Goal: Task Accomplishment & Management: Manage account settings

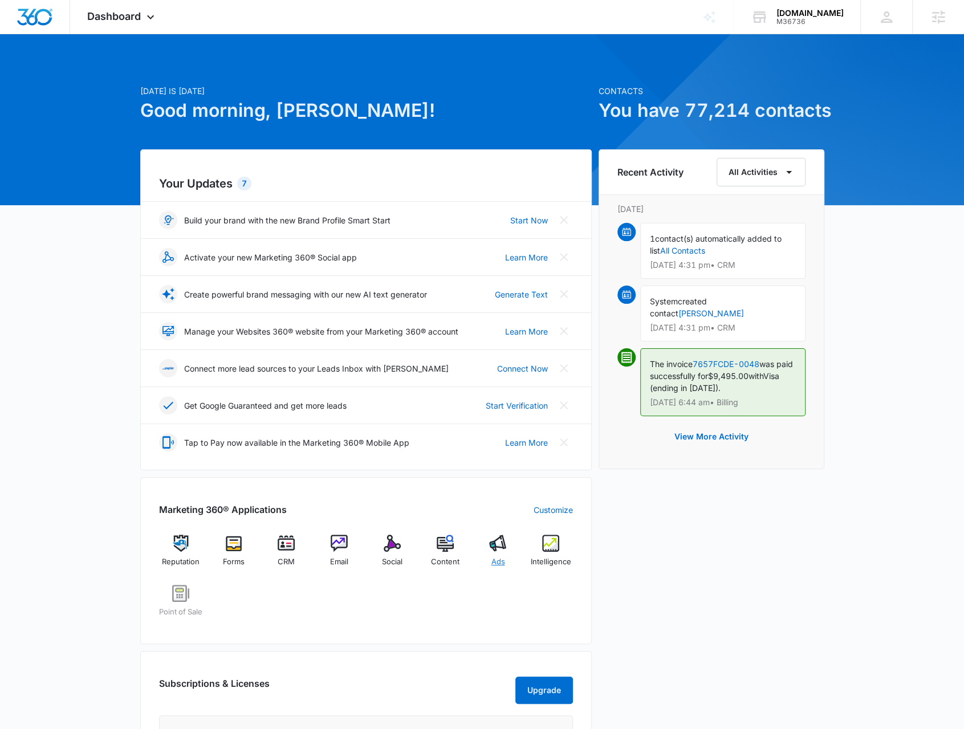
click at [486, 547] on div "Ads" at bounding box center [498, 555] width 44 height 41
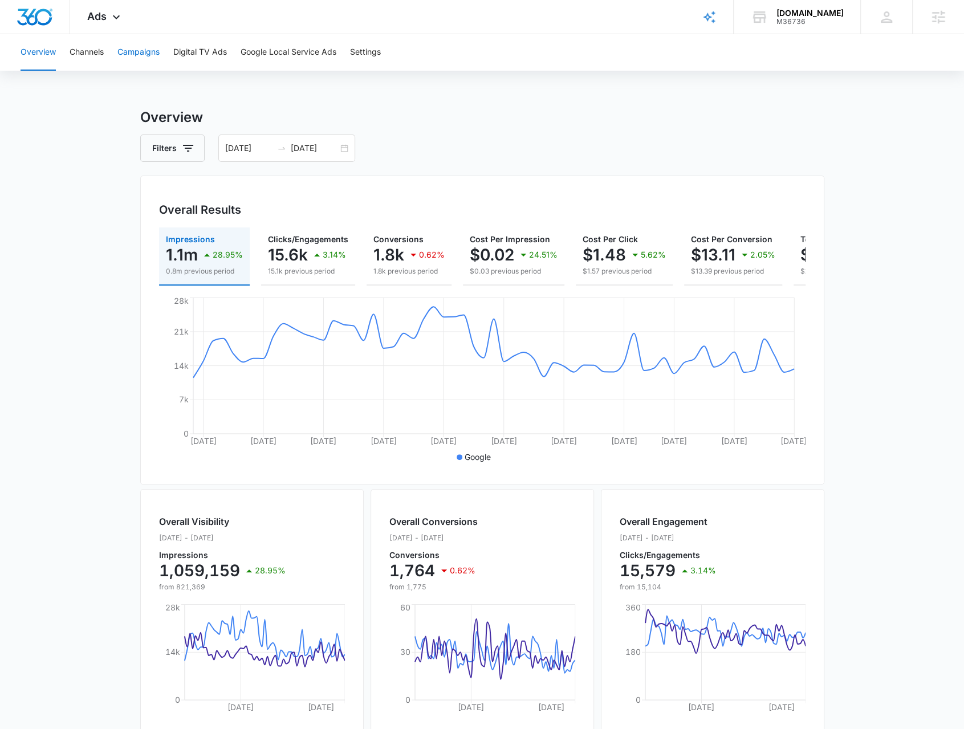
click at [124, 54] on button "Campaigns" at bounding box center [138, 52] width 42 height 36
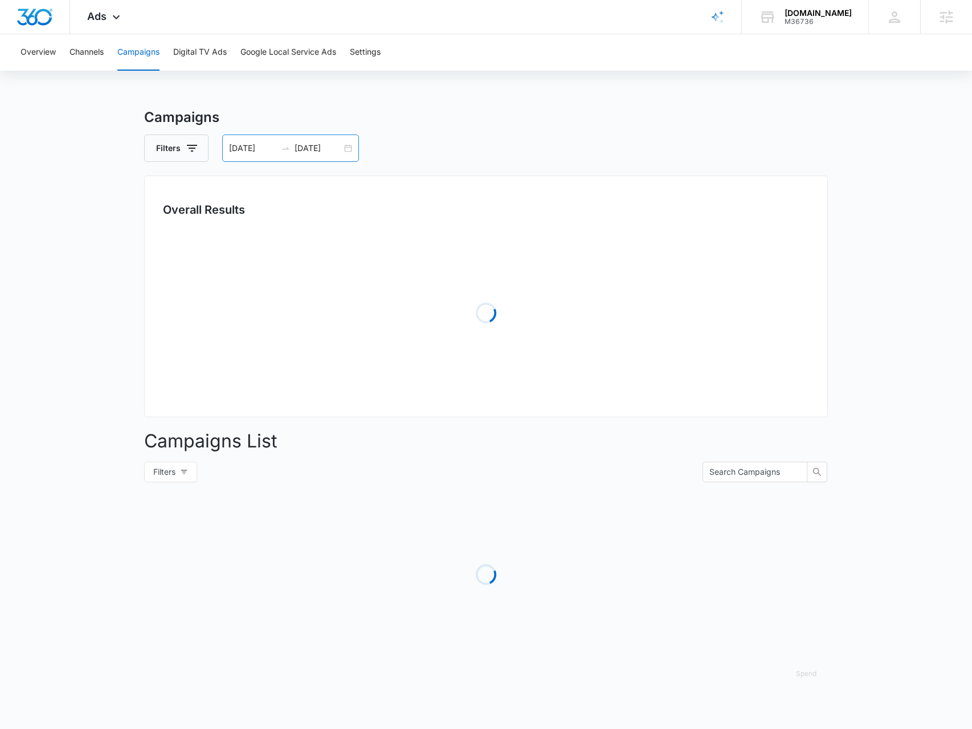
click at [344, 147] on div "[DATE] [DATE]" at bounding box center [290, 148] width 137 height 27
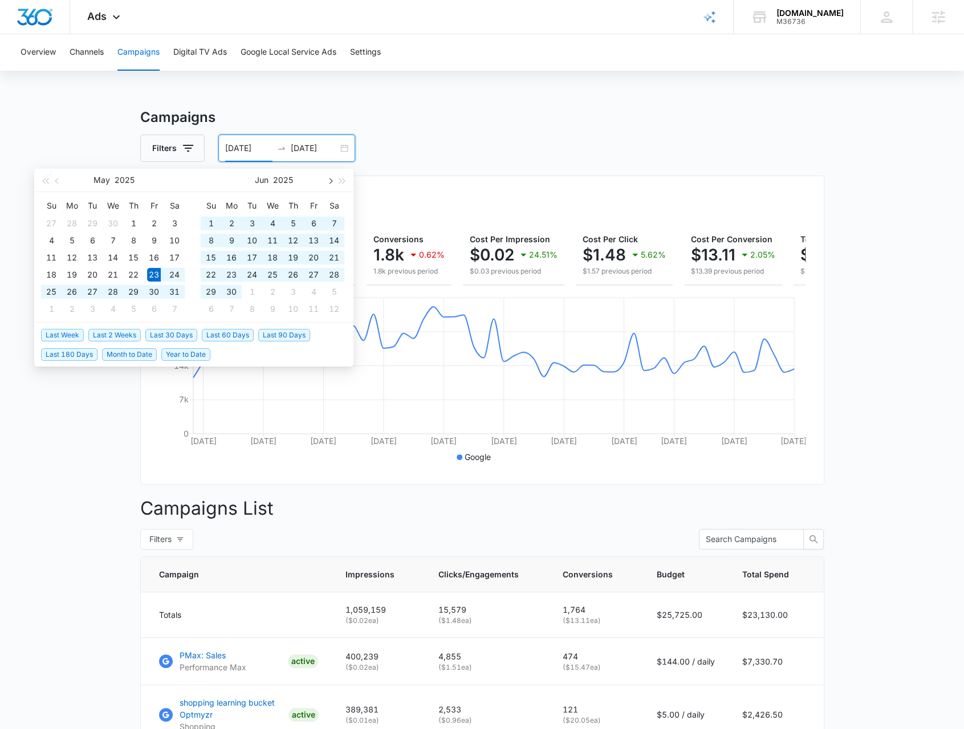
click at [323, 184] on div "Jun 2025" at bounding box center [274, 180] width 160 height 23
click at [327, 184] on button "button" at bounding box center [329, 180] width 13 height 23
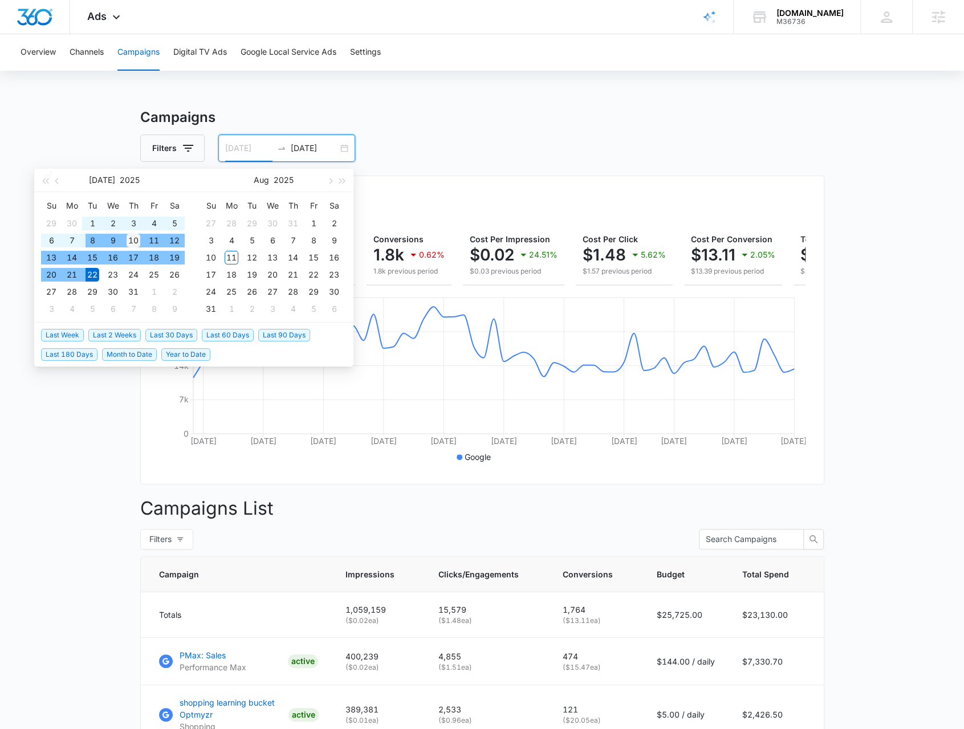
type input "[DATE]"
click at [129, 240] on div "10" at bounding box center [134, 241] width 14 height 14
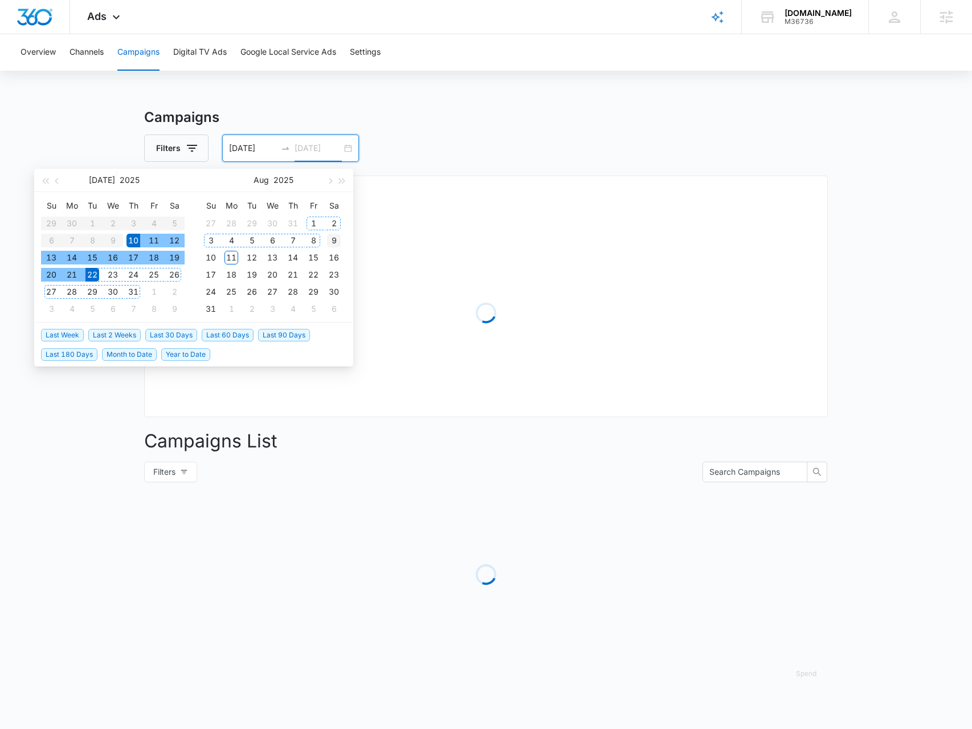
type input "[DATE]"
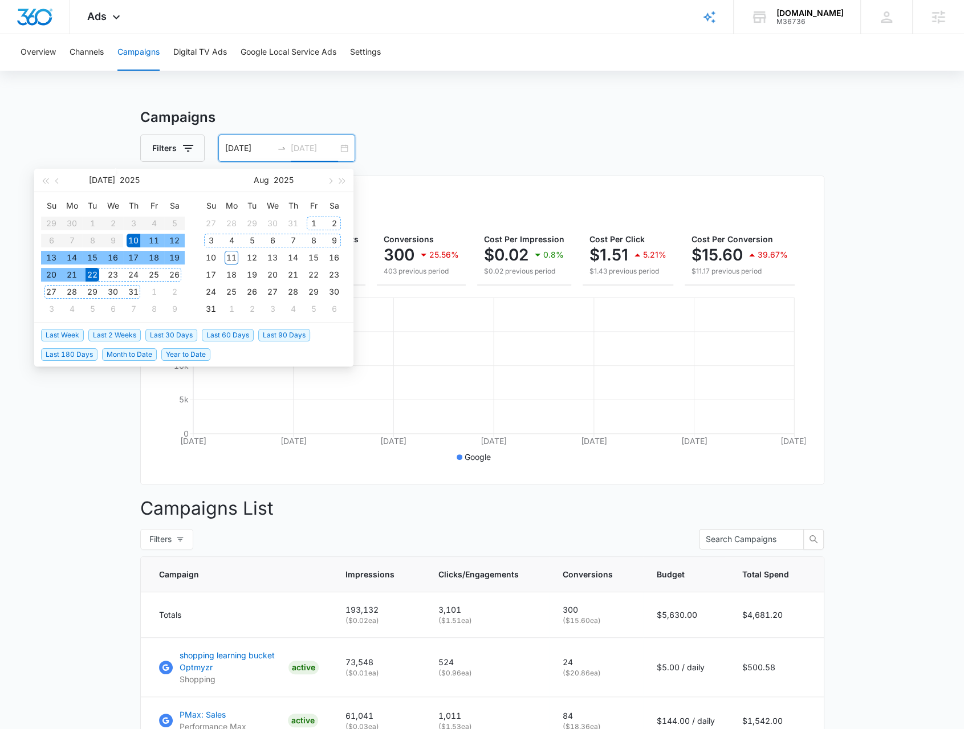
click at [329, 239] on div "9" at bounding box center [334, 241] width 14 height 14
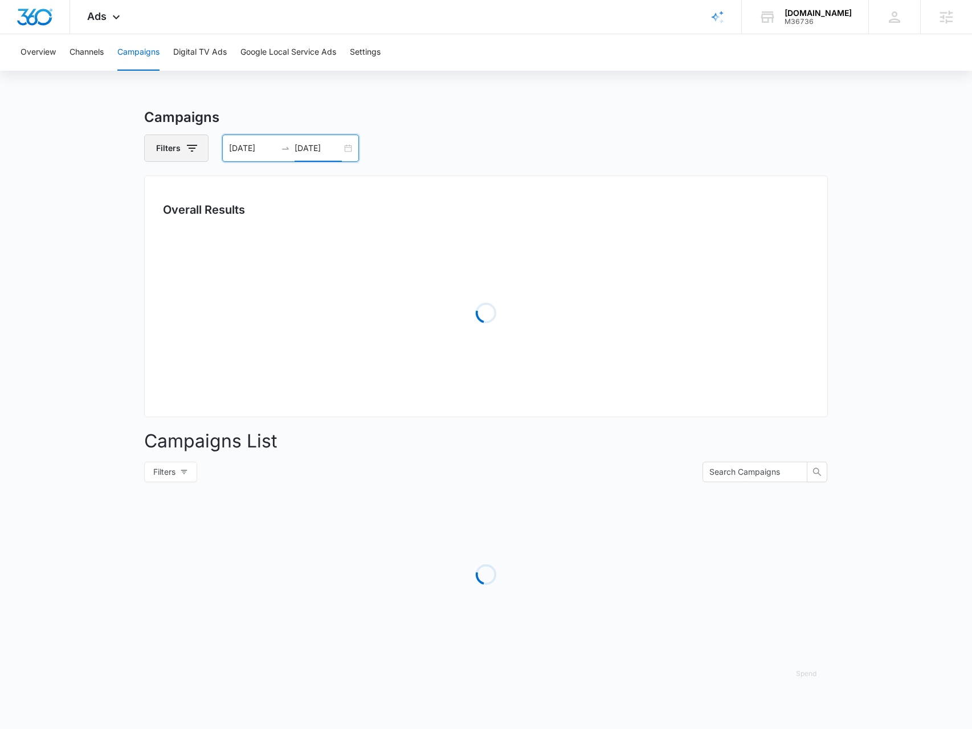
click at [185, 154] on icon "button" at bounding box center [192, 148] width 14 height 14
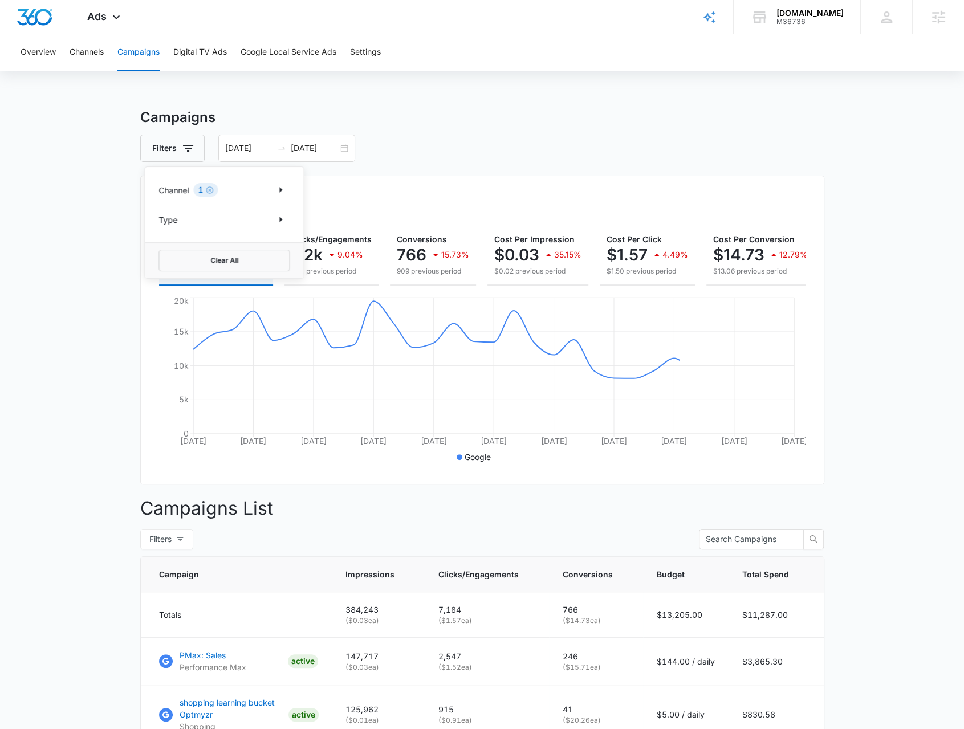
click at [254, 194] on div "Channel 1" at bounding box center [223, 190] width 131 height 18
click at [272, 189] on button "Show Channel filters" at bounding box center [280, 190] width 18 height 18
click at [235, 241] on label "Facebook / Instagram" at bounding box center [223, 247] width 131 height 12
click at [159, 246] on input "Facebook / Instagram" at bounding box center [158, 246] width 1 height 1
checkbox input "true"
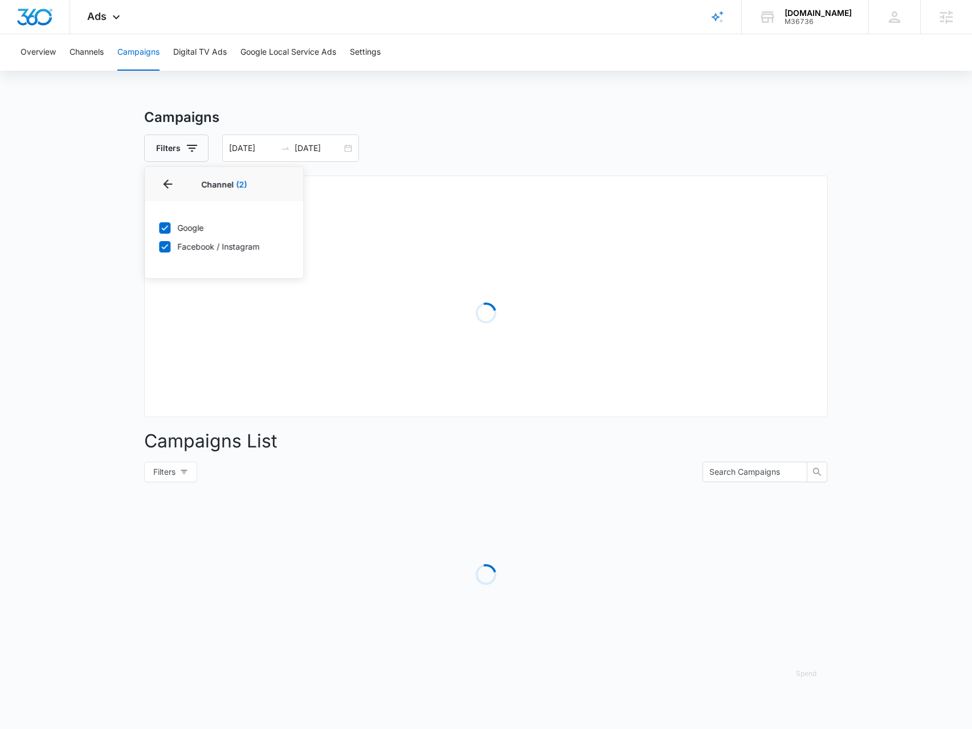
click at [191, 231] on label "Google" at bounding box center [223, 228] width 131 height 12
click at [159, 228] on input "Google" at bounding box center [158, 227] width 1 height 1
checkbox input "false"
click at [77, 286] on main "Campaigns Filters 07/10/2025 08/09/2025 Overall Results Loading Campaigns List …" at bounding box center [486, 404] width 972 height 594
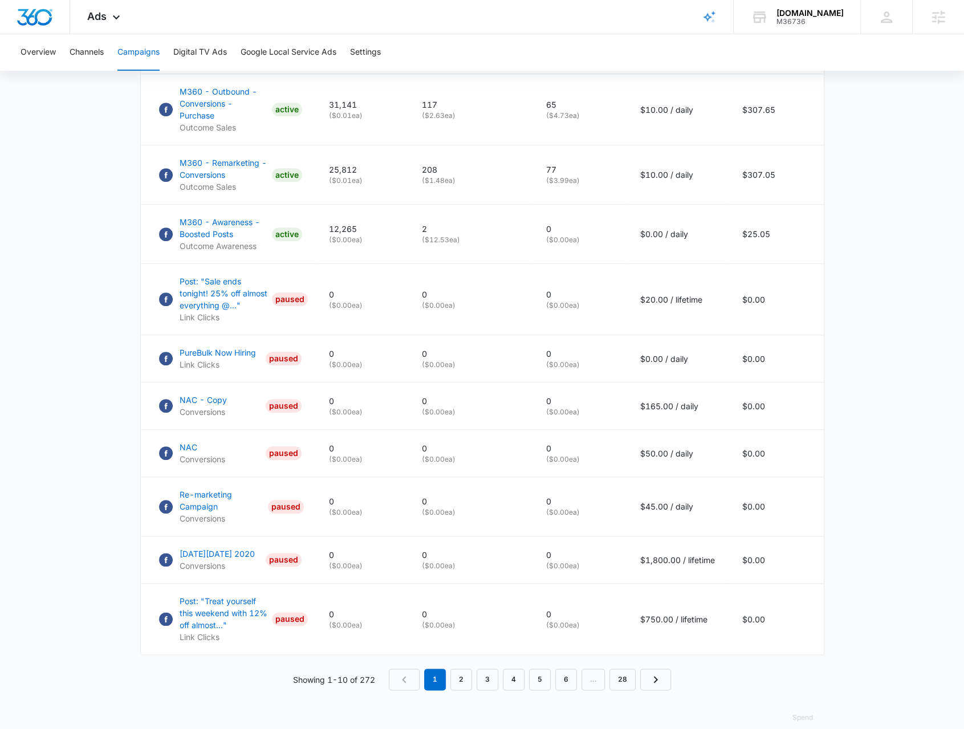
scroll to position [573, 0]
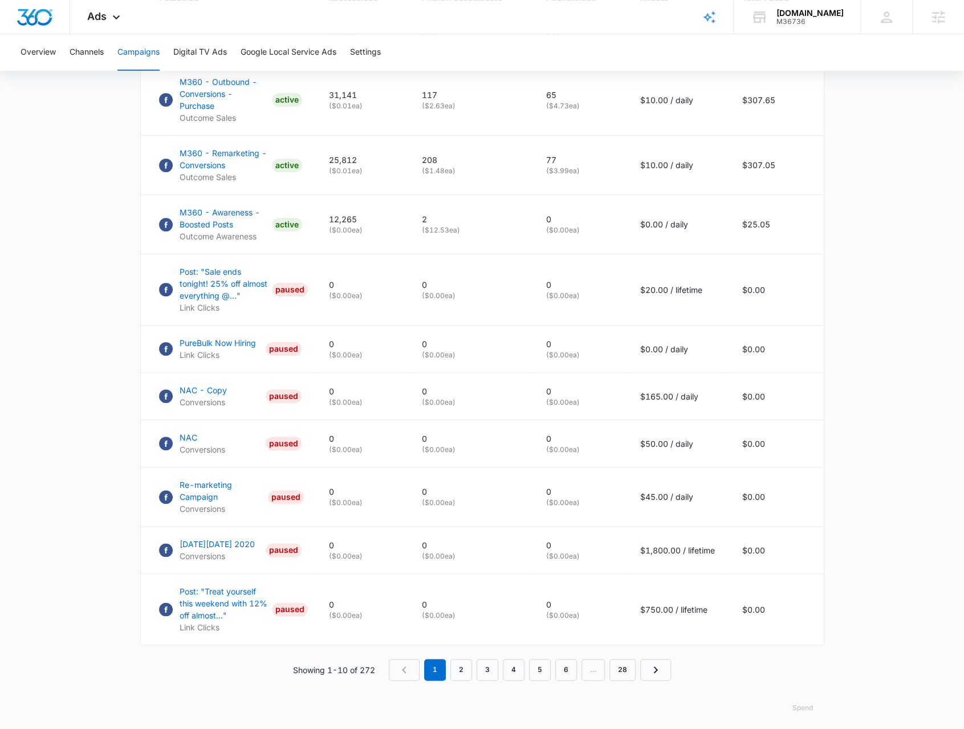
click at [799, 701] on button "Spend" at bounding box center [802, 707] width 43 height 27
click at [900, 514] on main "Campaigns Filters 07/10/2025 08/09/2025 Overall Results Impressions 69.2k 33.33…" at bounding box center [482, 134] width 964 height 1201
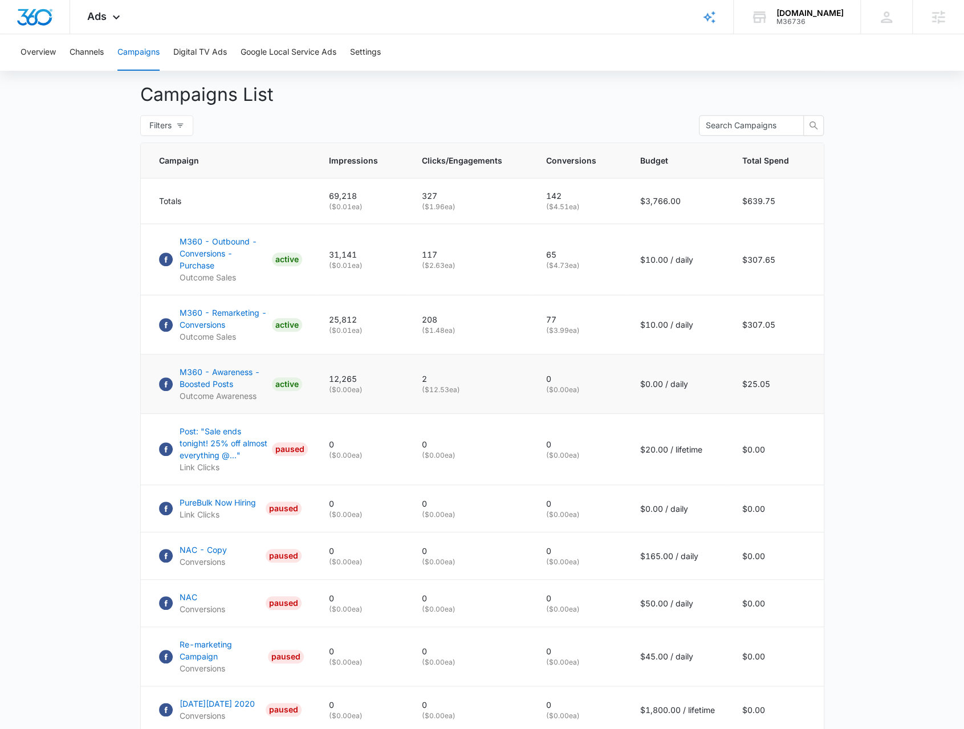
scroll to position [288, 0]
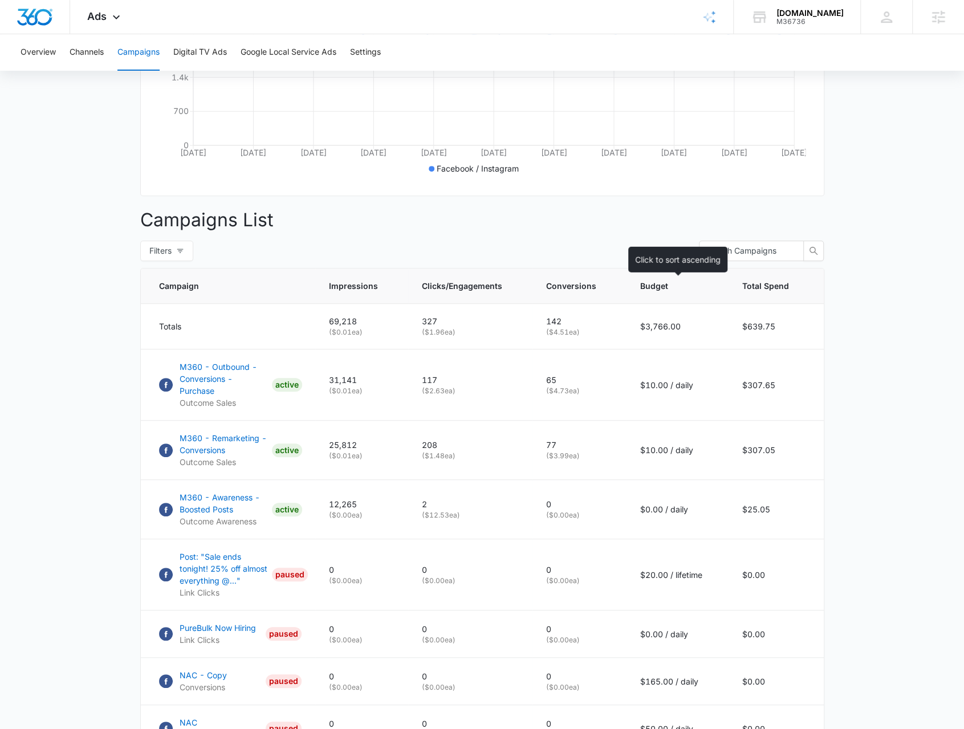
click at [669, 292] on span "Budget" at bounding box center [669, 286] width 58 height 12
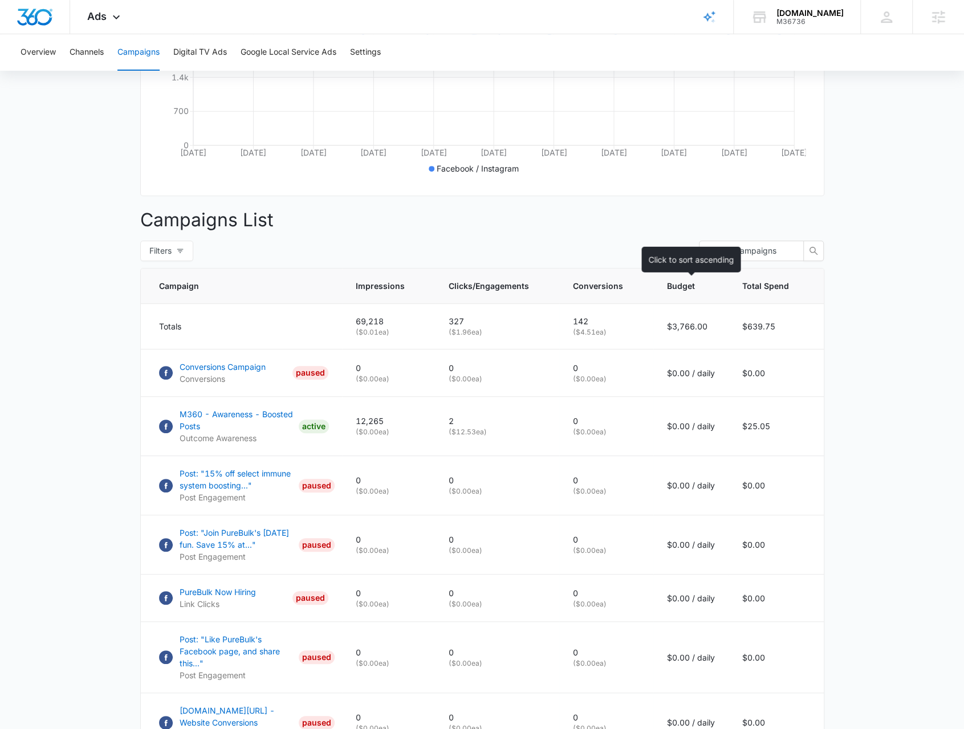
click at [694, 292] on span "Budget" at bounding box center [682, 286] width 31 height 12
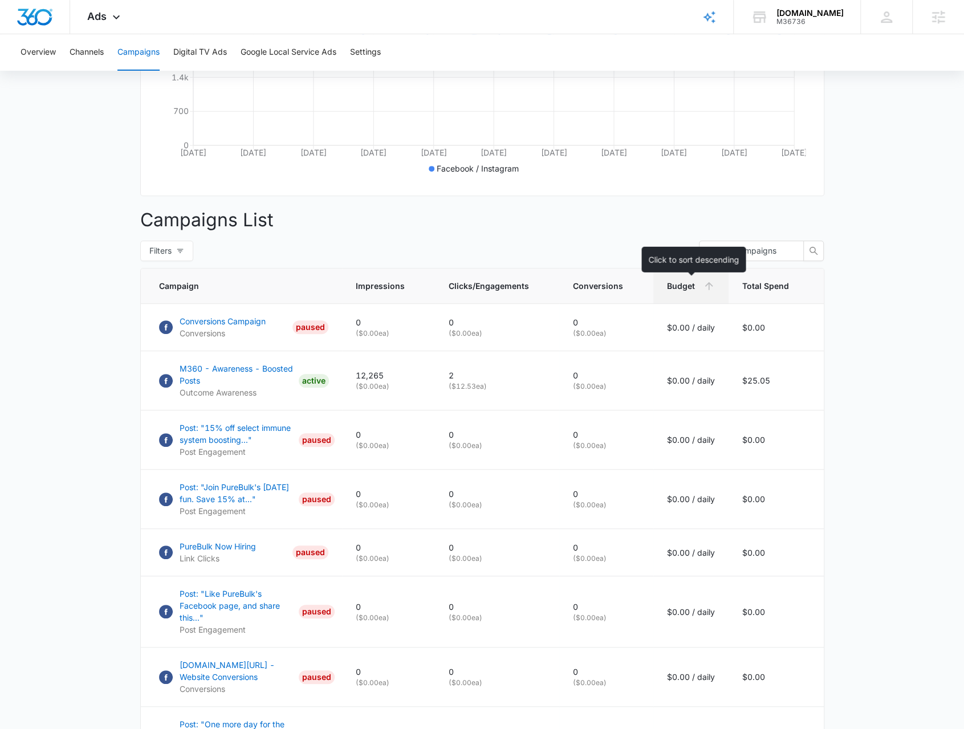
click at [694, 292] on span "Budget" at bounding box center [682, 286] width 31 height 12
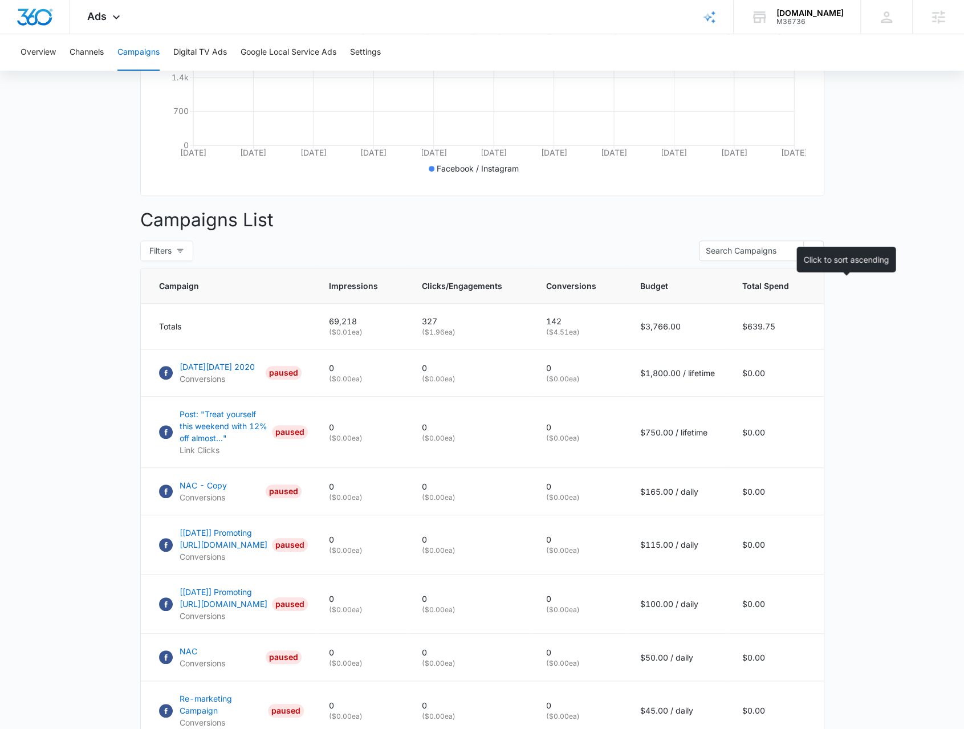
click at [789, 292] on span "Total Spend" at bounding box center [765, 286] width 47 height 12
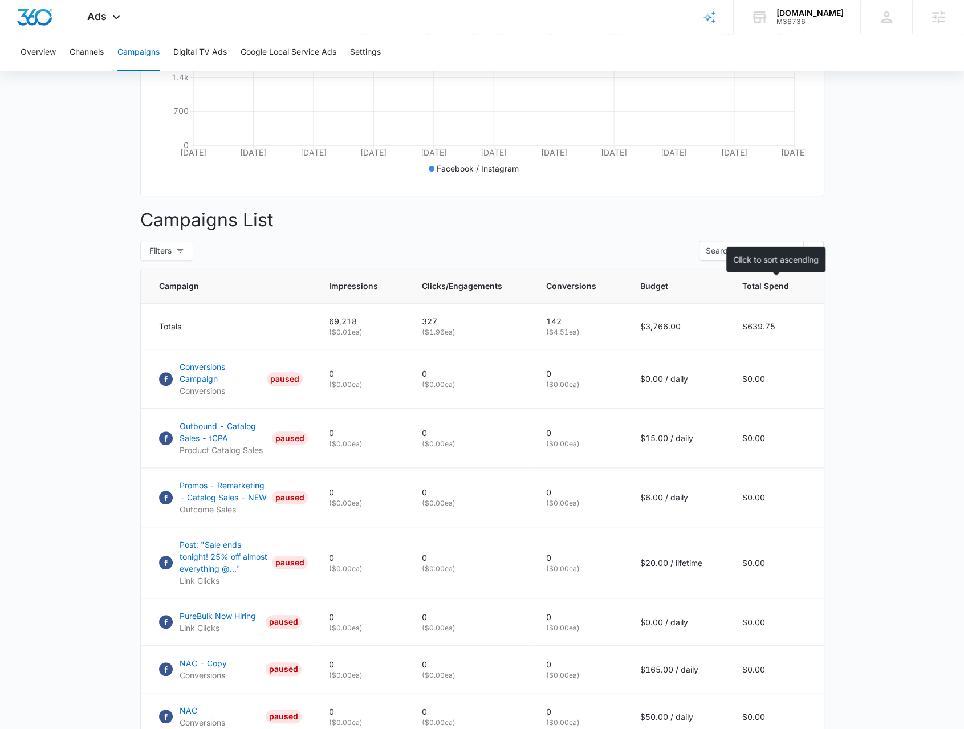
click at [763, 292] on span "Total Spend" at bounding box center [765, 286] width 47 height 12
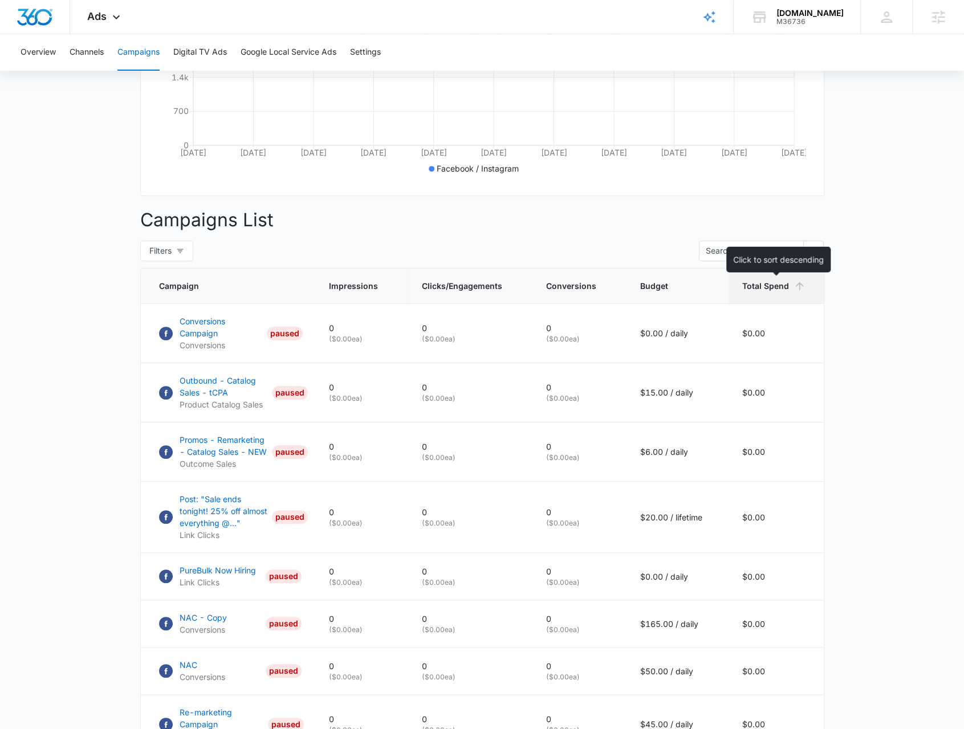
click at [774, 300] on th "Total Spend" at bounding box center [775, 285] width 95 height 35
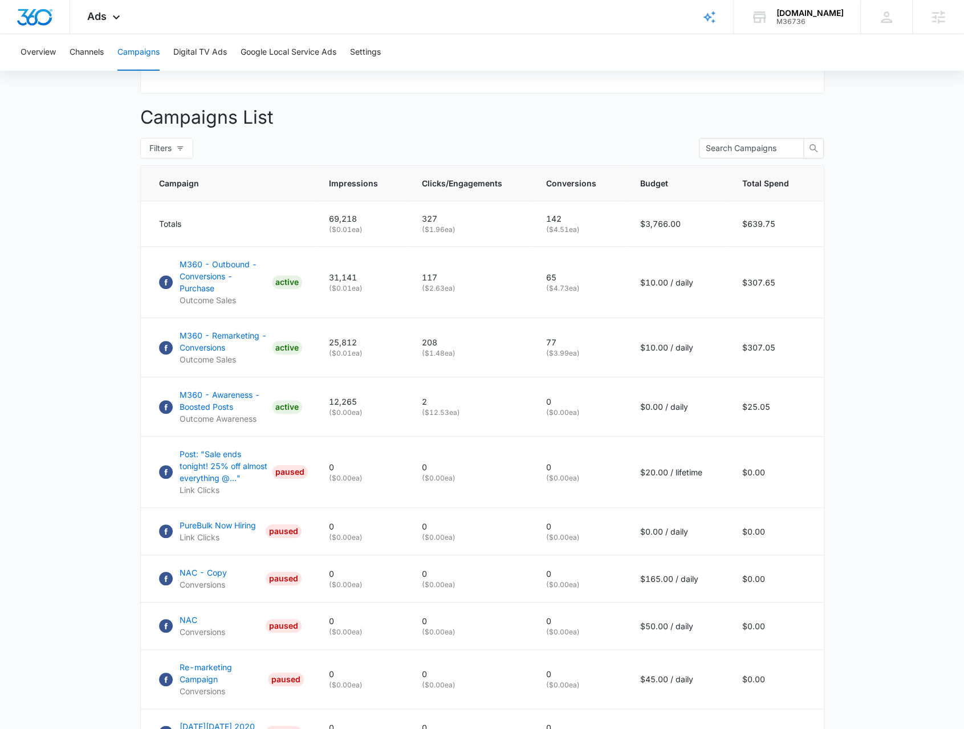
scroll to position [402, 0]
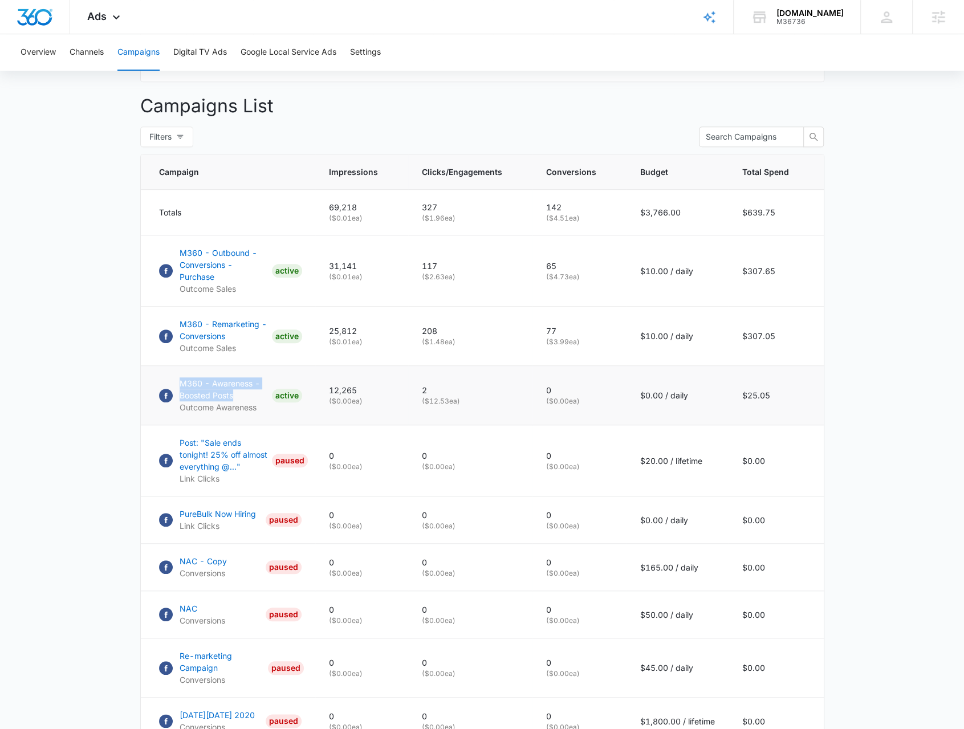
drag, startPoint x: 172, startPoint y: 371, endPoint x: 238, endPoint y: 389, distance: 68.4
click at [238, 389] on td "M360 - Awareness - Boosted Posts Outcome Awareness ACTIVE" at bounding box center [228, 395] width 174 height 59
copy p "M360 - Awareness - Boosted Posts"
click at [206, 392] on p "M360 - Awareness - Boosted Posts" at bounding box center [224, 389] width 88 height 24
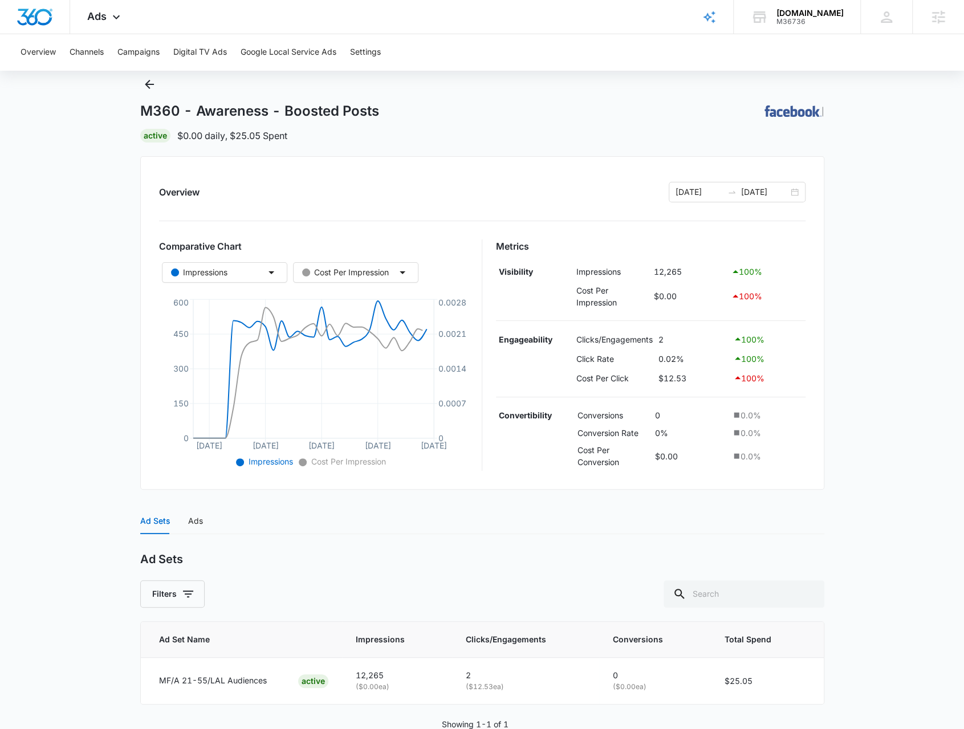
scroll to position [59, 0]
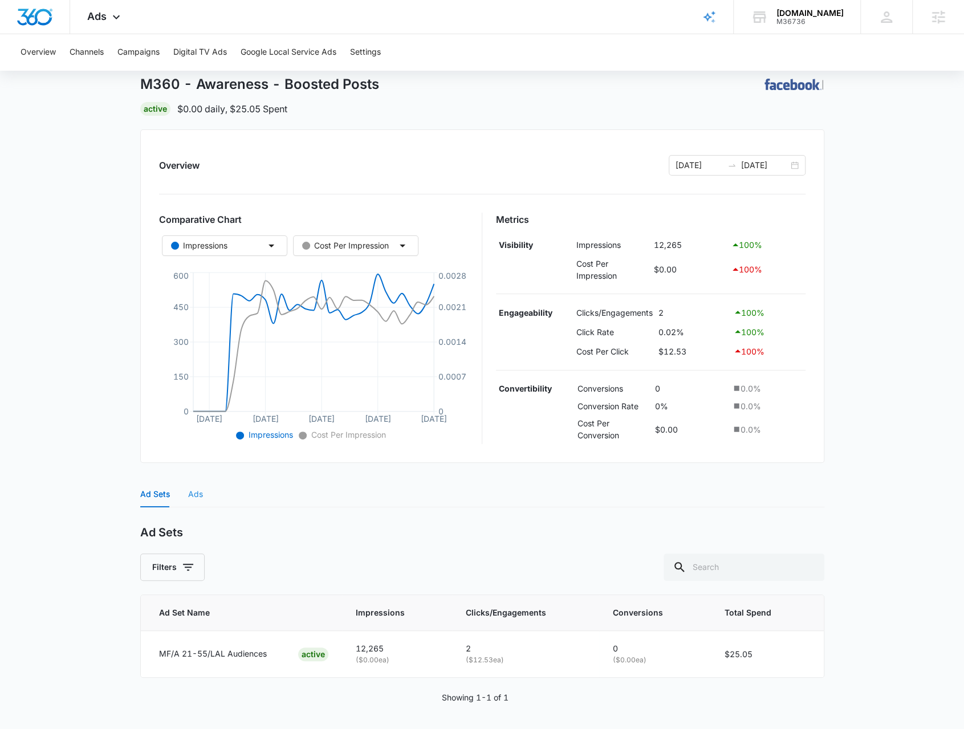
click at [193, 485] on div "Ads" at bounding box center [195, 494] width 15 height 26
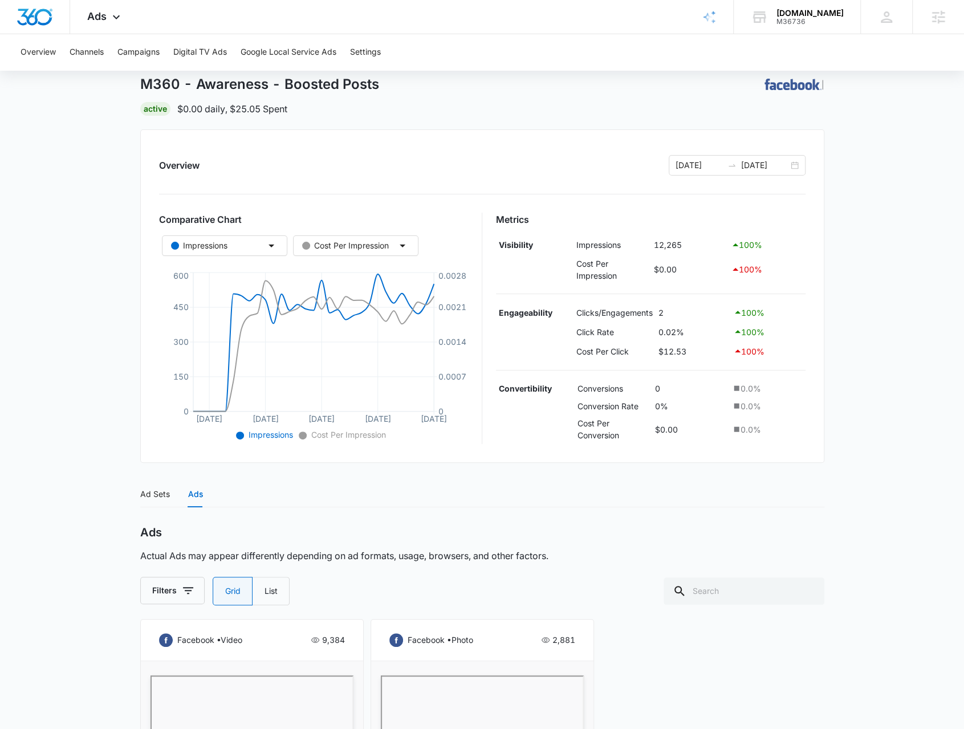
scroll to position [364, 0]
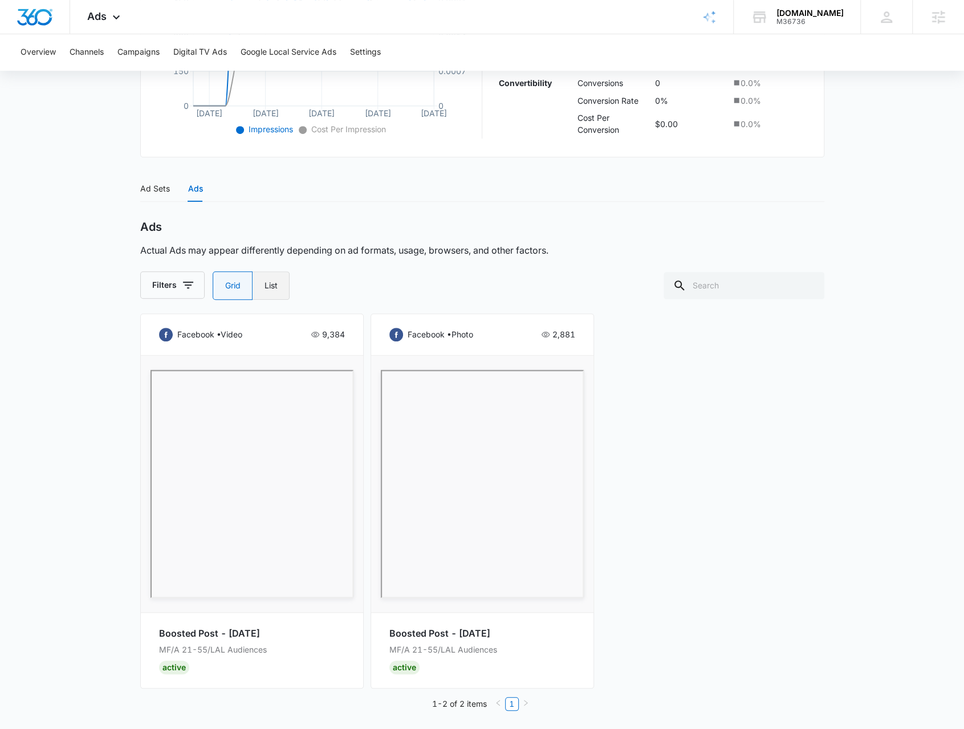
click at [271, 291] on label "List" at bounding box center [270, 285] width 37 height 28
click at [264, 286] on input "List" at bounding box center [264, 286] width 1 height 1
radio input "false"
radio input "true"
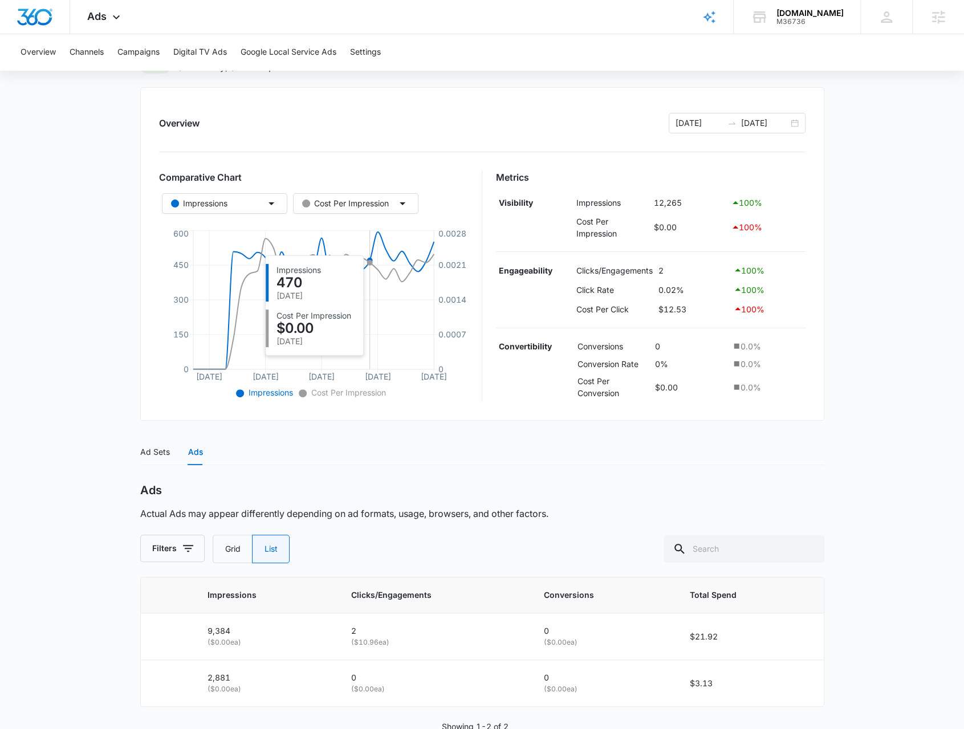
scroll to position [129, 0]
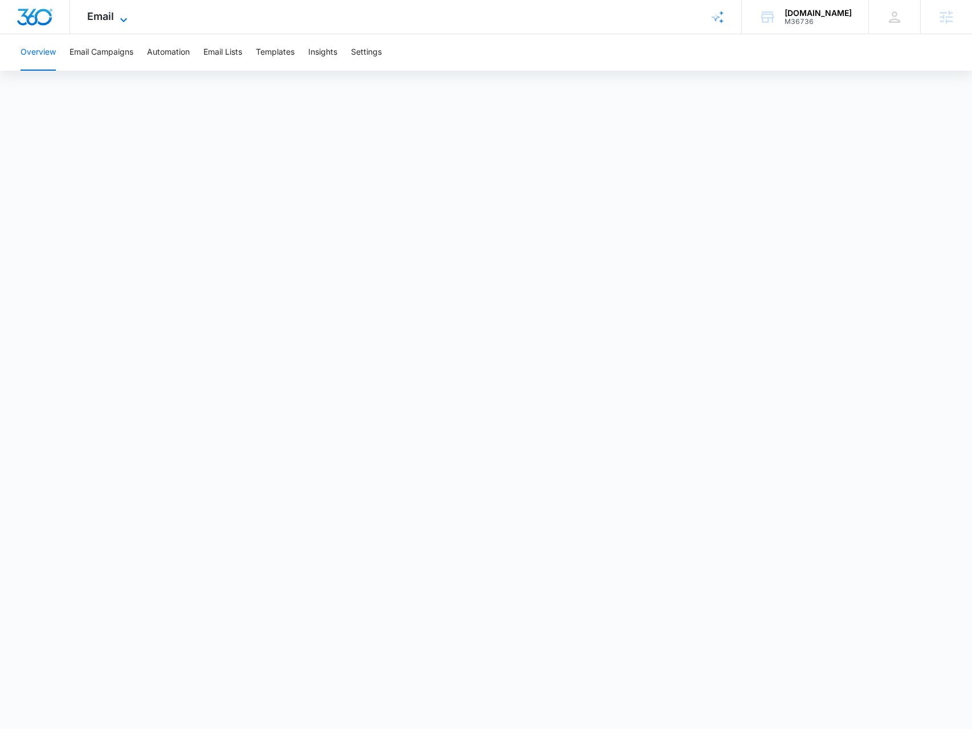
click at [120, 22] on icon at bounding box center [124, 20] width 14 height 14
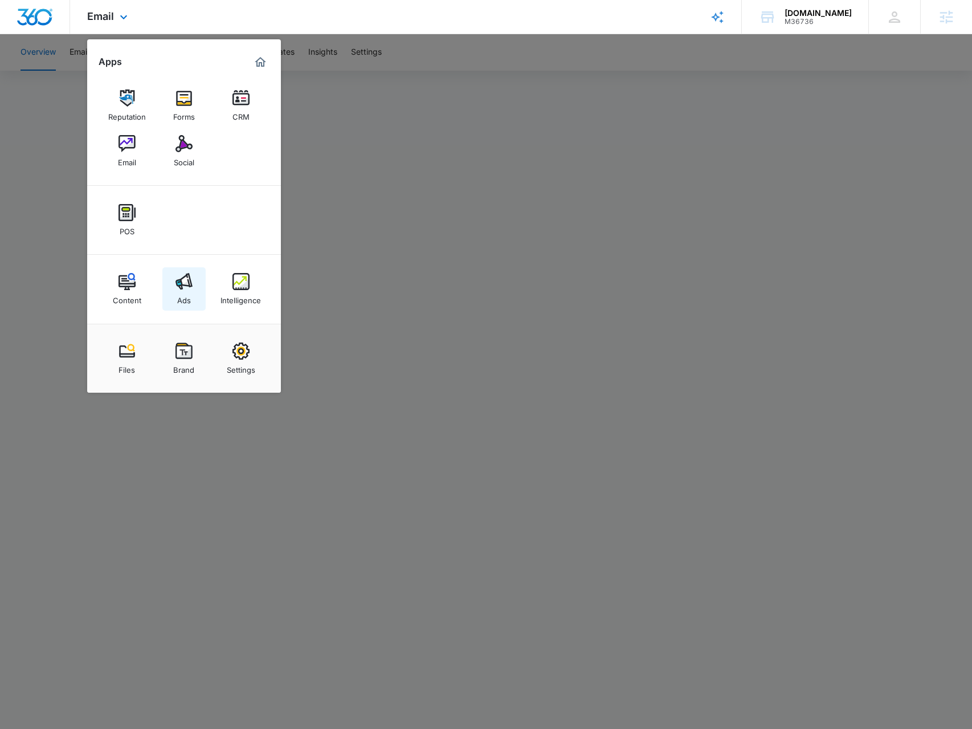
click at [182, 287] on img at bounding box center [184, 281] width 17 height 17
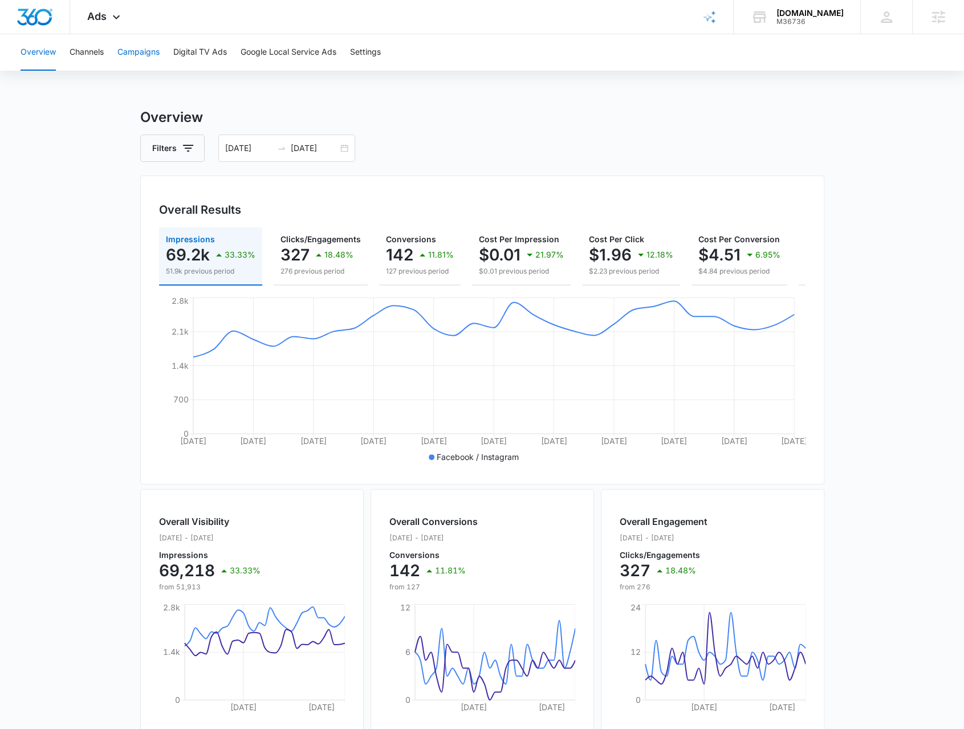
click at [128, 60] on button "Campaigns" at bounding box center [138, 52] width 42 height 36
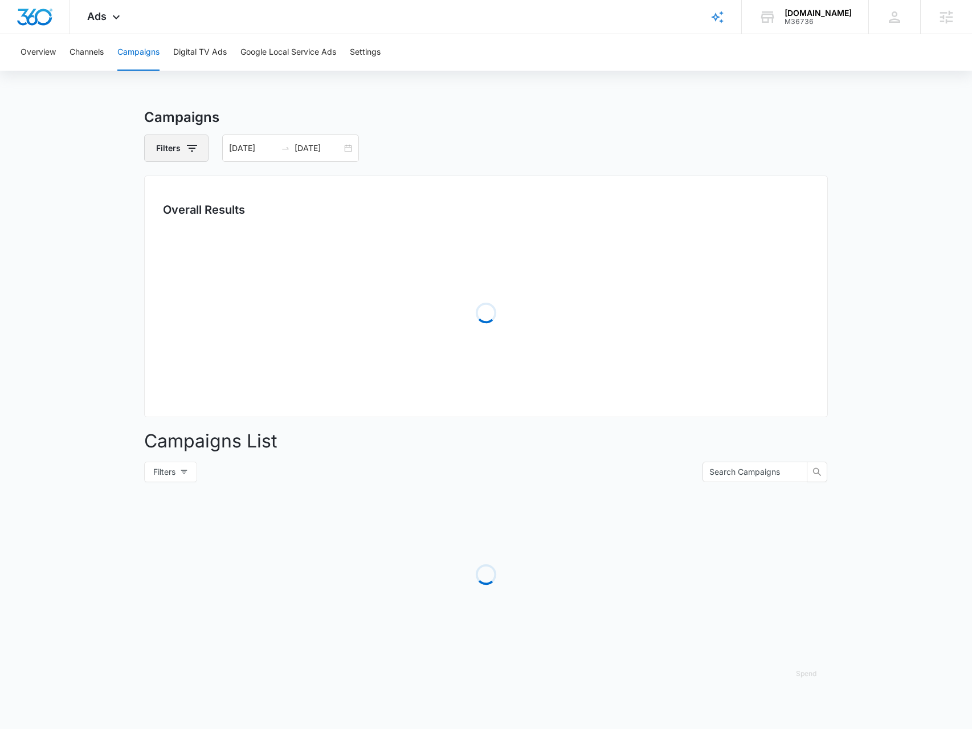
click at [178, 156] on button "Filters" at bounding box center [176, 148] width 64 height 27
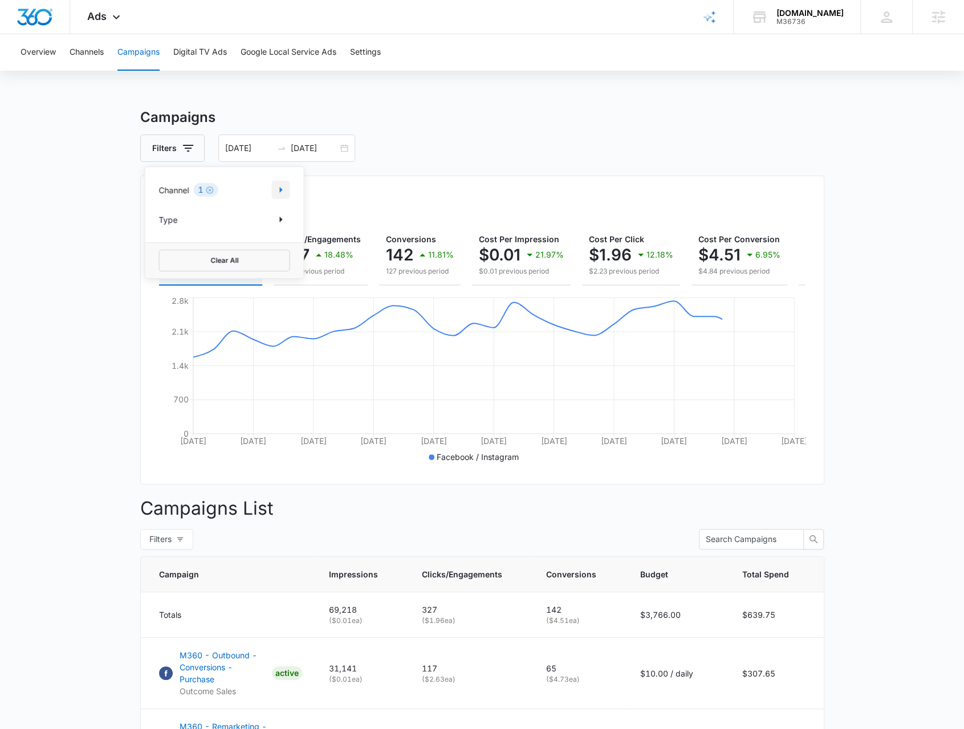
click at [286, 191] on icon "Show Channel filters" at bounding box center [281, 190] width 14 height 14
click at [189, 233] on label "Google" at bounding box center [223, 228] width 131 height 12
click at [159, 228] on input "Google" at bounding box center [158, 227] width 1 height 1
checkbox input "true"
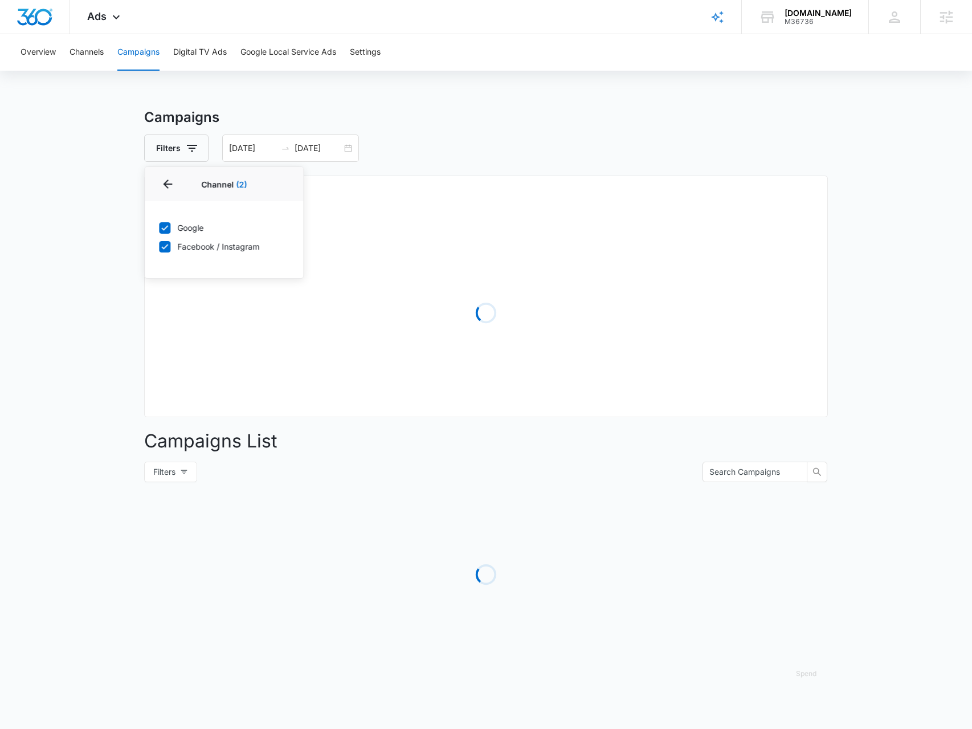
click at [196, 247] on label "Facebook / Instagram" at bounding box center [223, 247] width 131 height 12
click at [159, 247] on input "Facebook / Instagram" at bounding box center [158, 246] width 1 height 1
checkbox input "false"
click at [63, 314] on main "Campaigns Filters 07/10/2025 08/09/2025 Overall Results Loading Campaigns List …" at bounding box center [486, 404] width 972 height 594
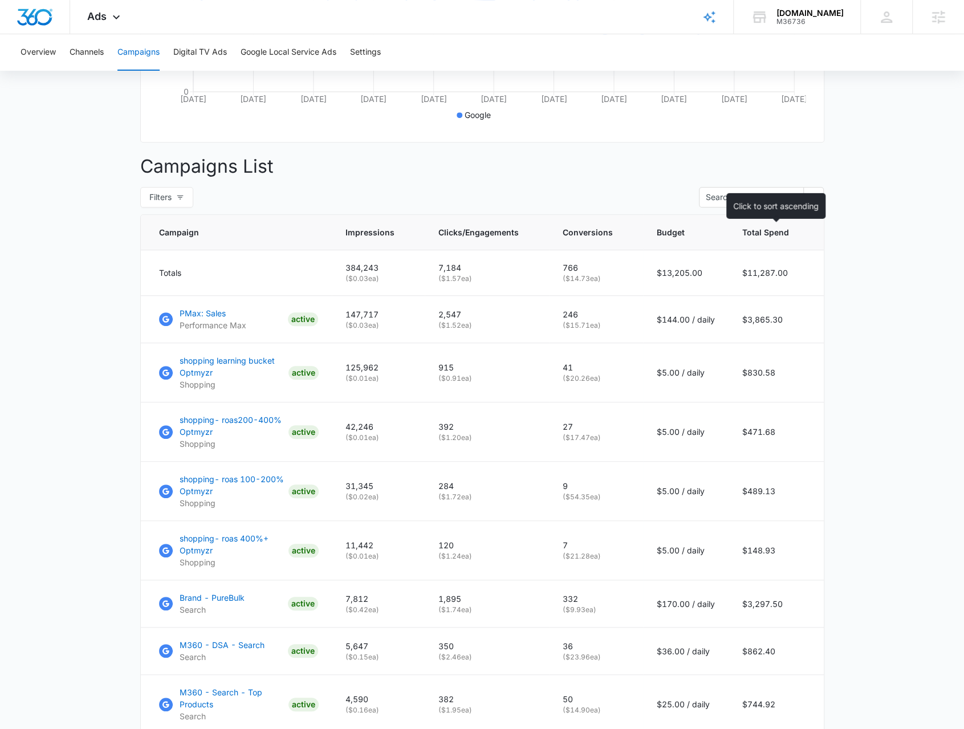
click at [754, 238] on span "Total Spend" at bounding box center [765, 232] width 47 height 12
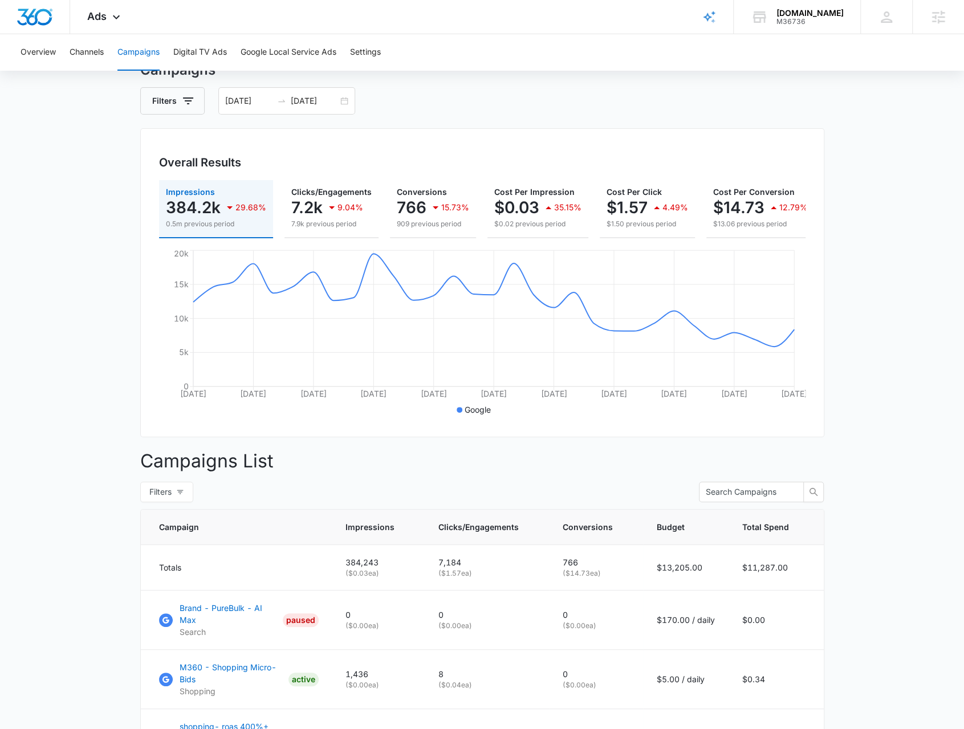
scroll to position [342, 0]
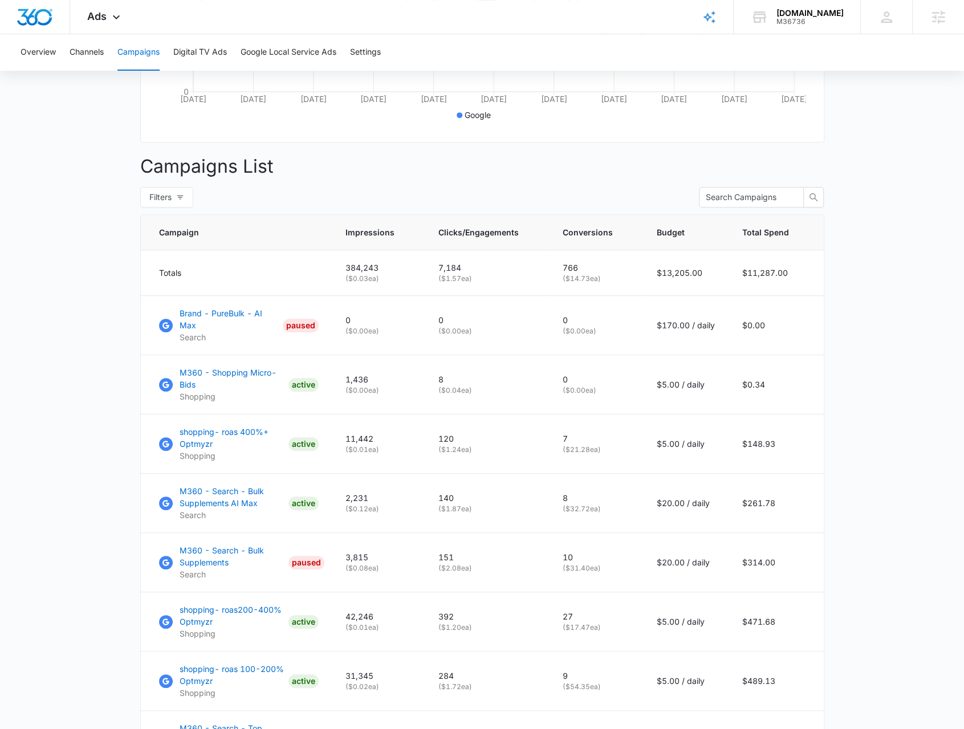
click at [781, 250] on th "Total Spend" at bounding box center [775, 232] width 95 height 35
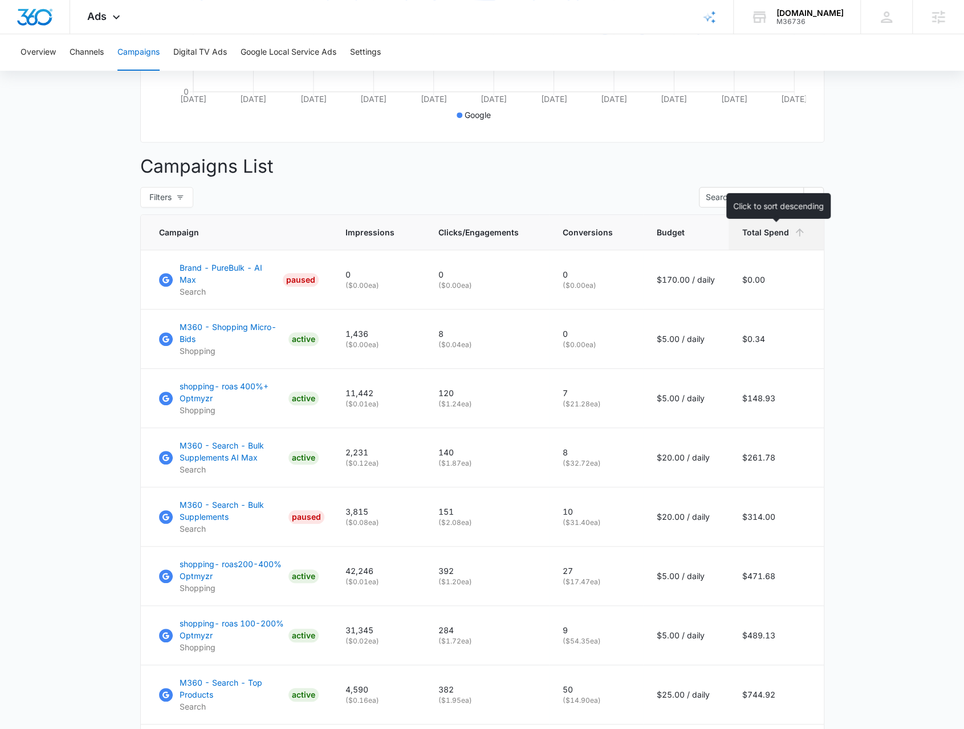
click at [781, 250] on th "Total Spend" at bounding box center [775, 232] width 95 height 35
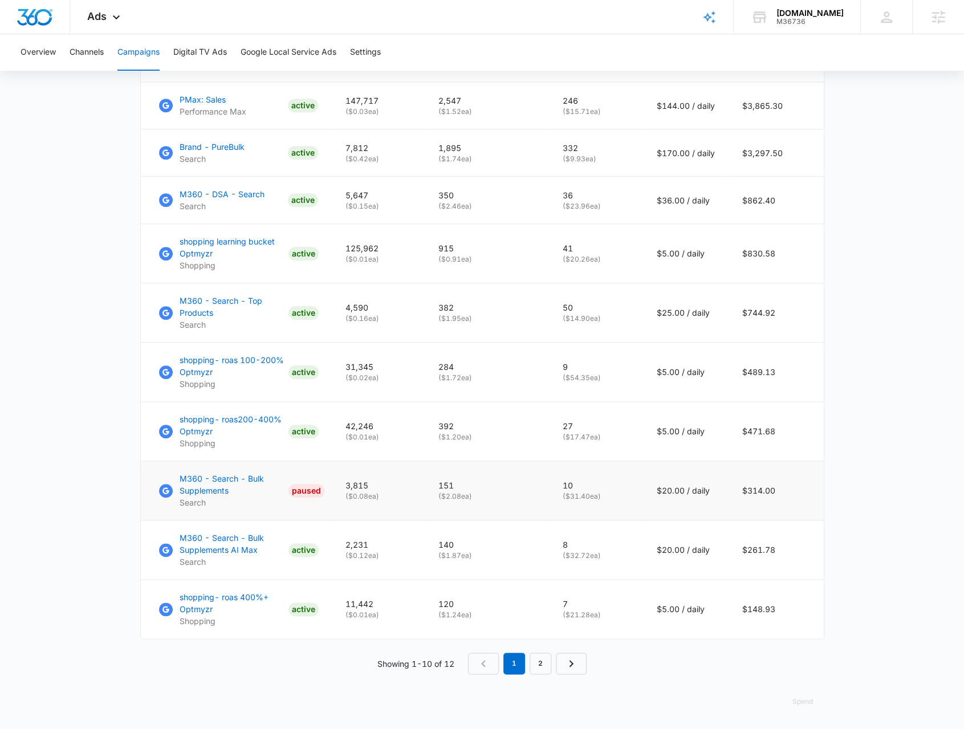
scroll to position [561, 0]
drag, startPoint x: 168, startPoint y: 531, endPoint x: 259, endPoint y: 549, distance: 92.4
click at [259, 549] on td "M360 - Search - Bulk Supplements AI Max Search ACTIVE" at bounding box center [236, 549] width 191 height 59
copy p "M360 - Search - Bulk Supplements AI Max"
click at [548, 662] on link "2" at bounding box center [540, 664] width 22 height 22
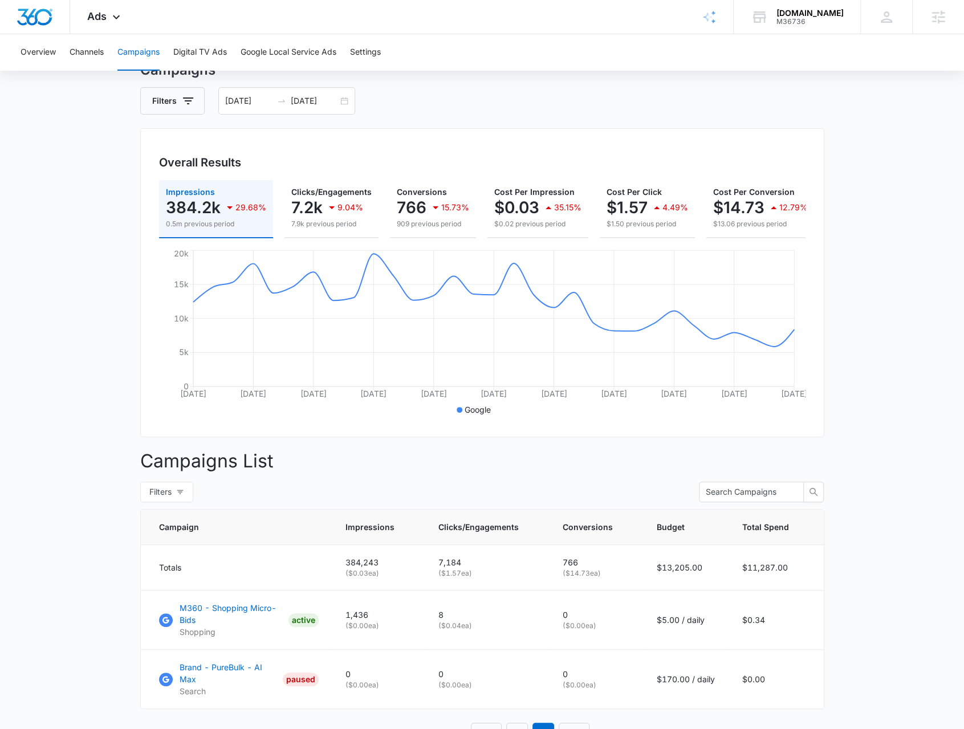
scroll to position [113, 0]
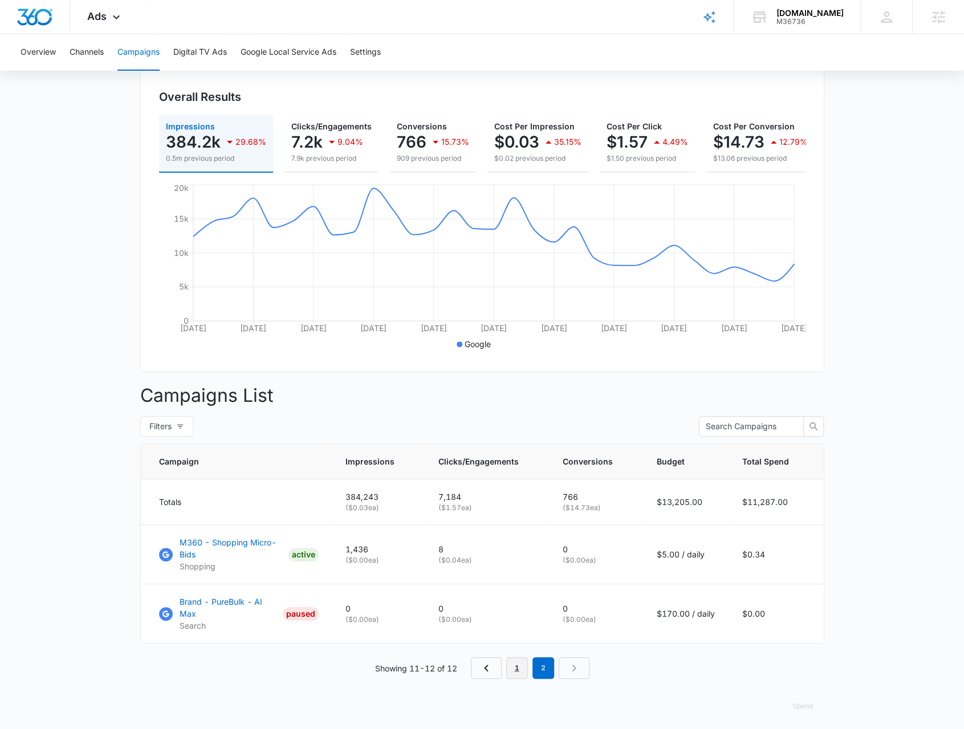
click at [508, 665] on link "1" at bounding box center [517, 668] width 22 height 22
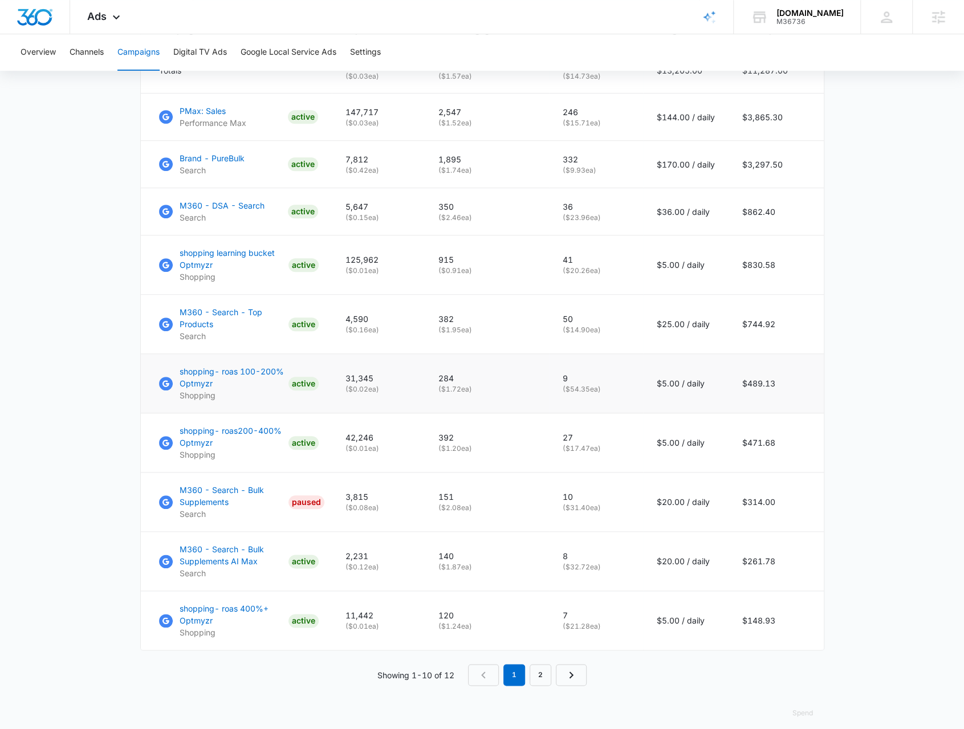
scroll to position [561, 0]
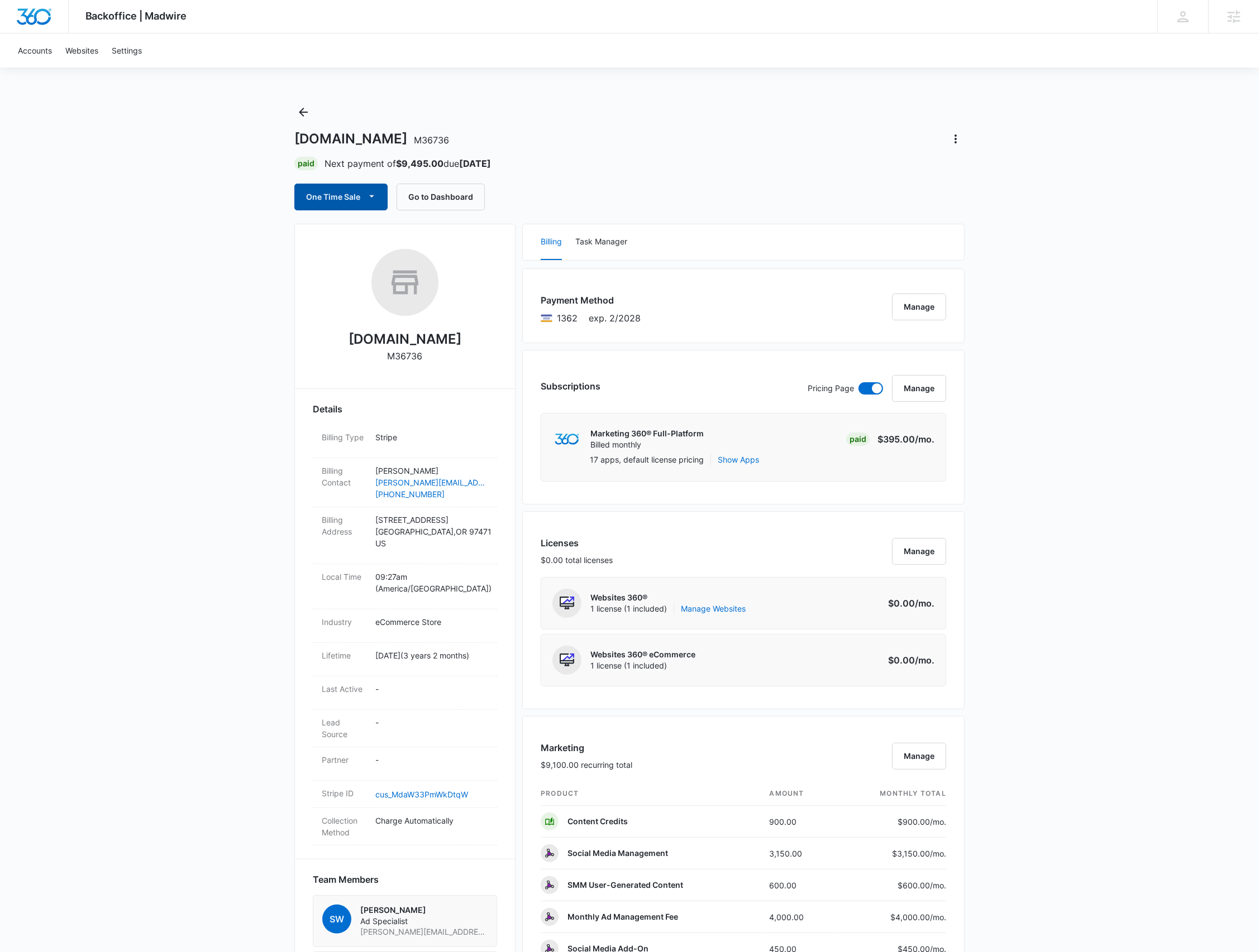
click at [339, 195] on button "One Time Sale" at bounding box center [340, 197] width 93 height 26
click at [363, 232] on div "Run One-Time Payment" at bounding box center [373, 235] width 129 height 12
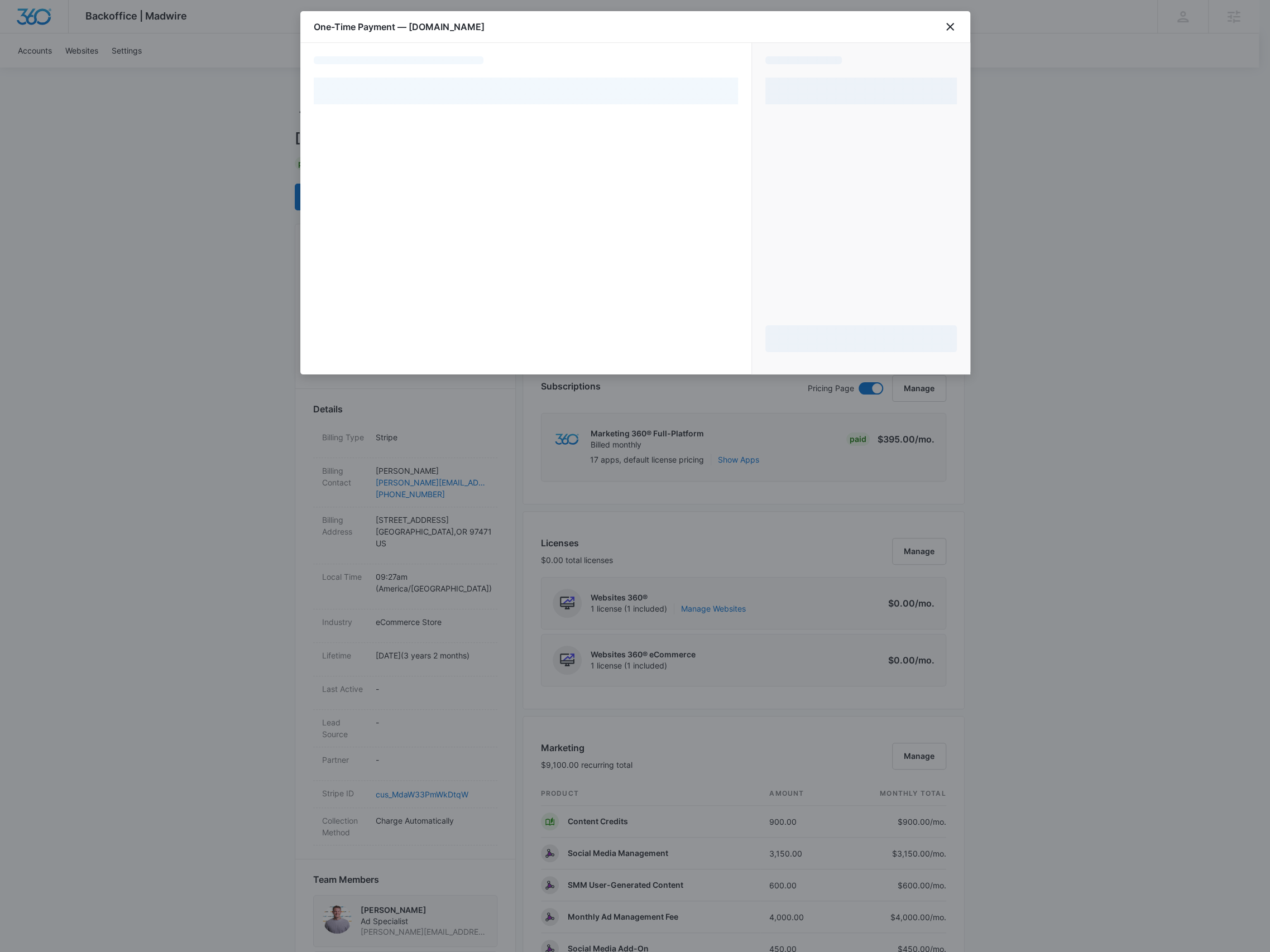
select select "pm_1LuJL0A4n8RTgNjUxLLQ4m0I"
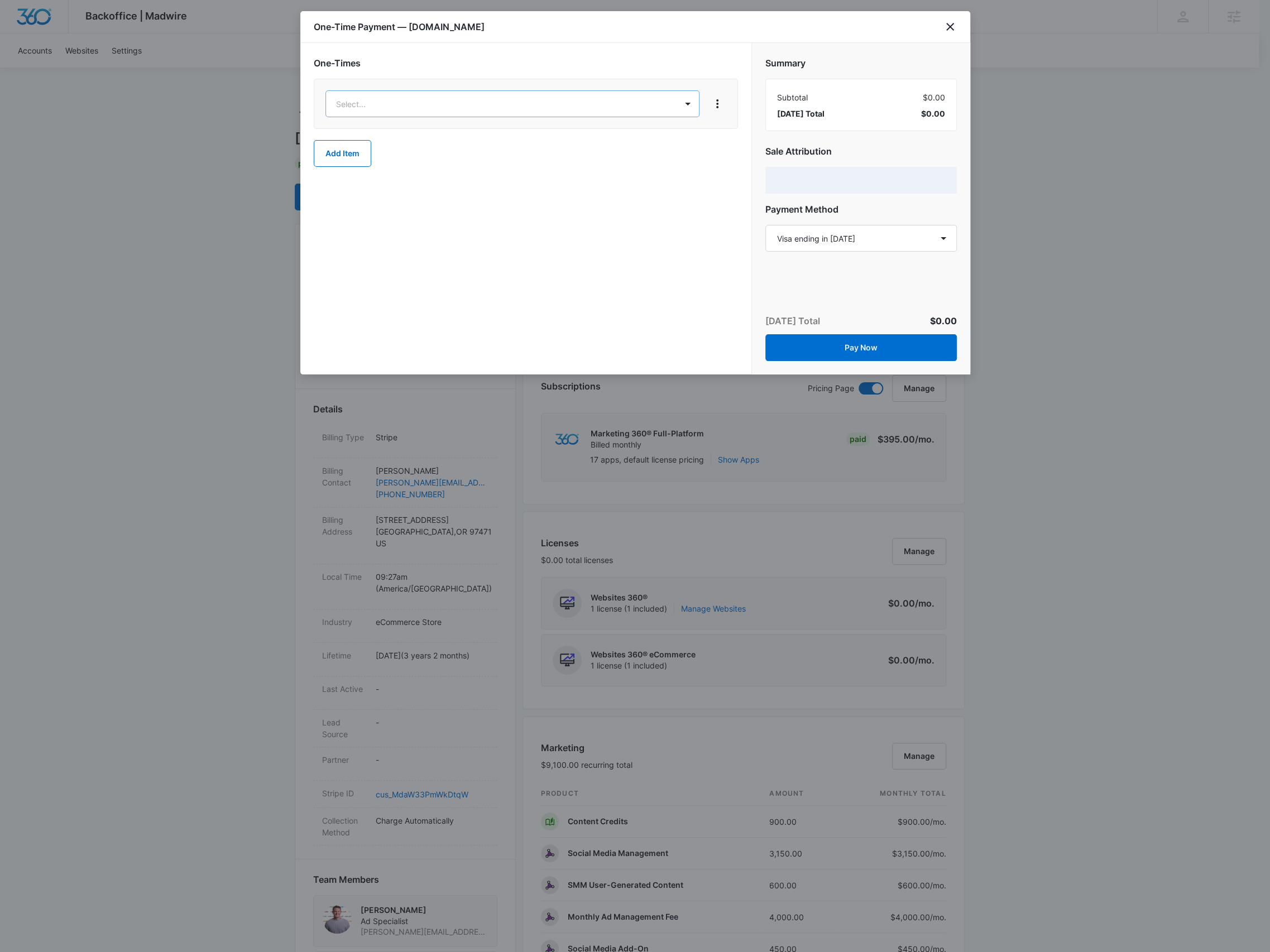
click at [504, 103] on body "Backoffice | Madwire Apps Settings BR Brennan Rachman brennan.rachman@madwire.c…" at bounding box center [635, 801] width 1270 height 1602
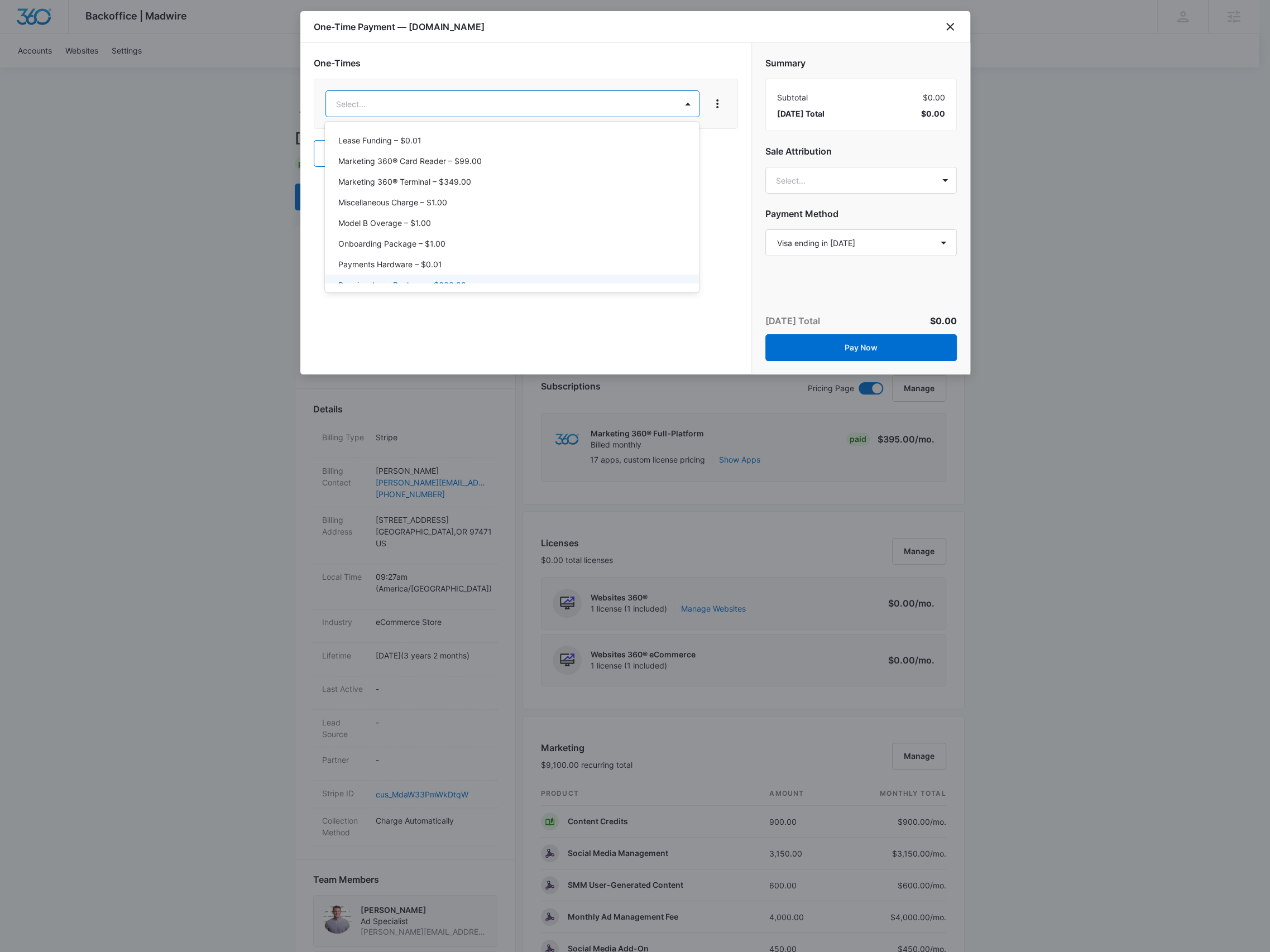
scroll to position [286, 0]
click at [494, 241] on div "Model B Overage – $1.00" at bounding box center [510, 243] width 345 height 12
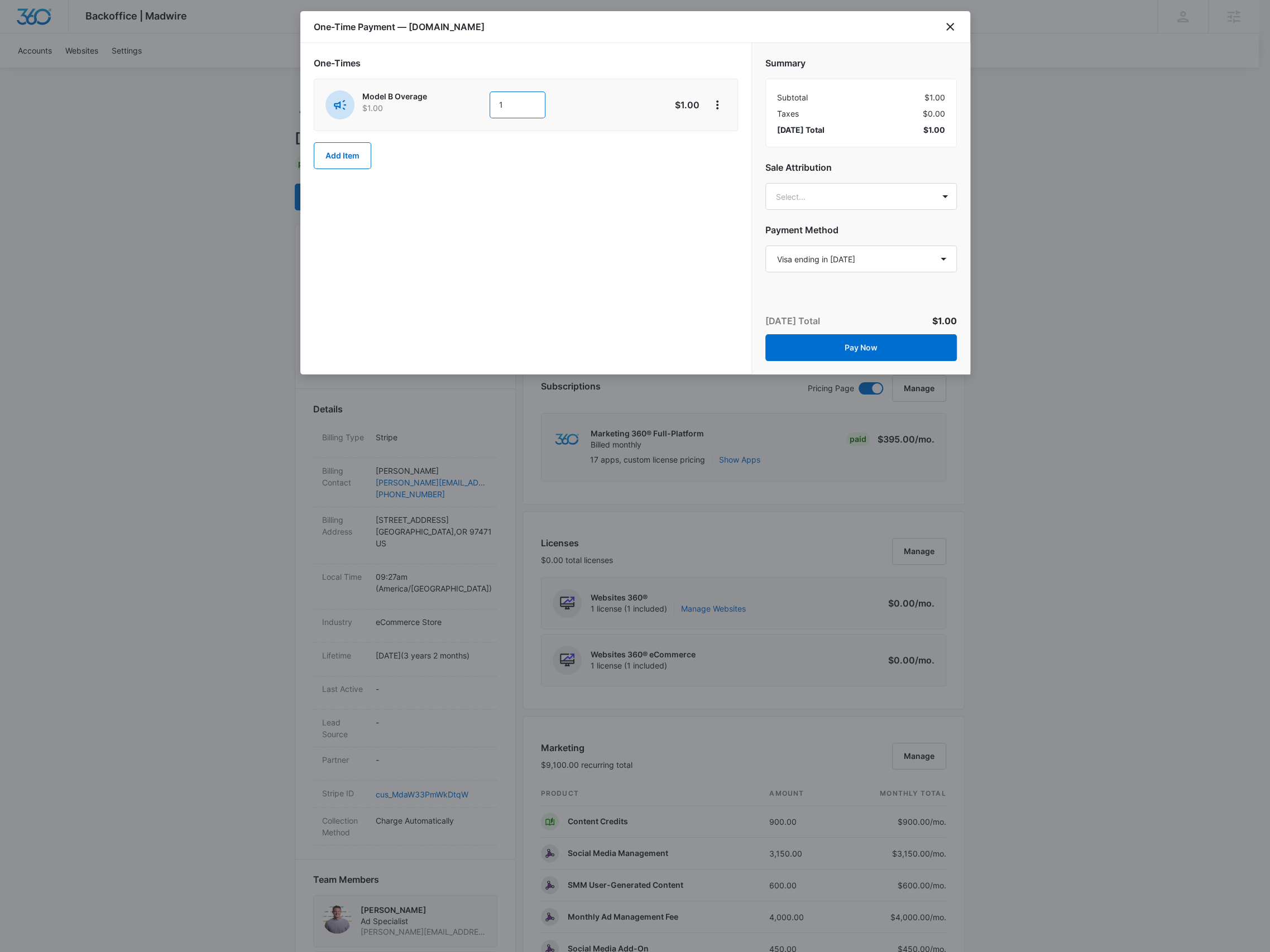
drag, startPoint x: 521, startPoint y: 106, endPoint x: 497, endPoint y: 105, distance: 24.0
click at [497, 105] on input "1" at bounding box center [517, 104] width 56 height 26
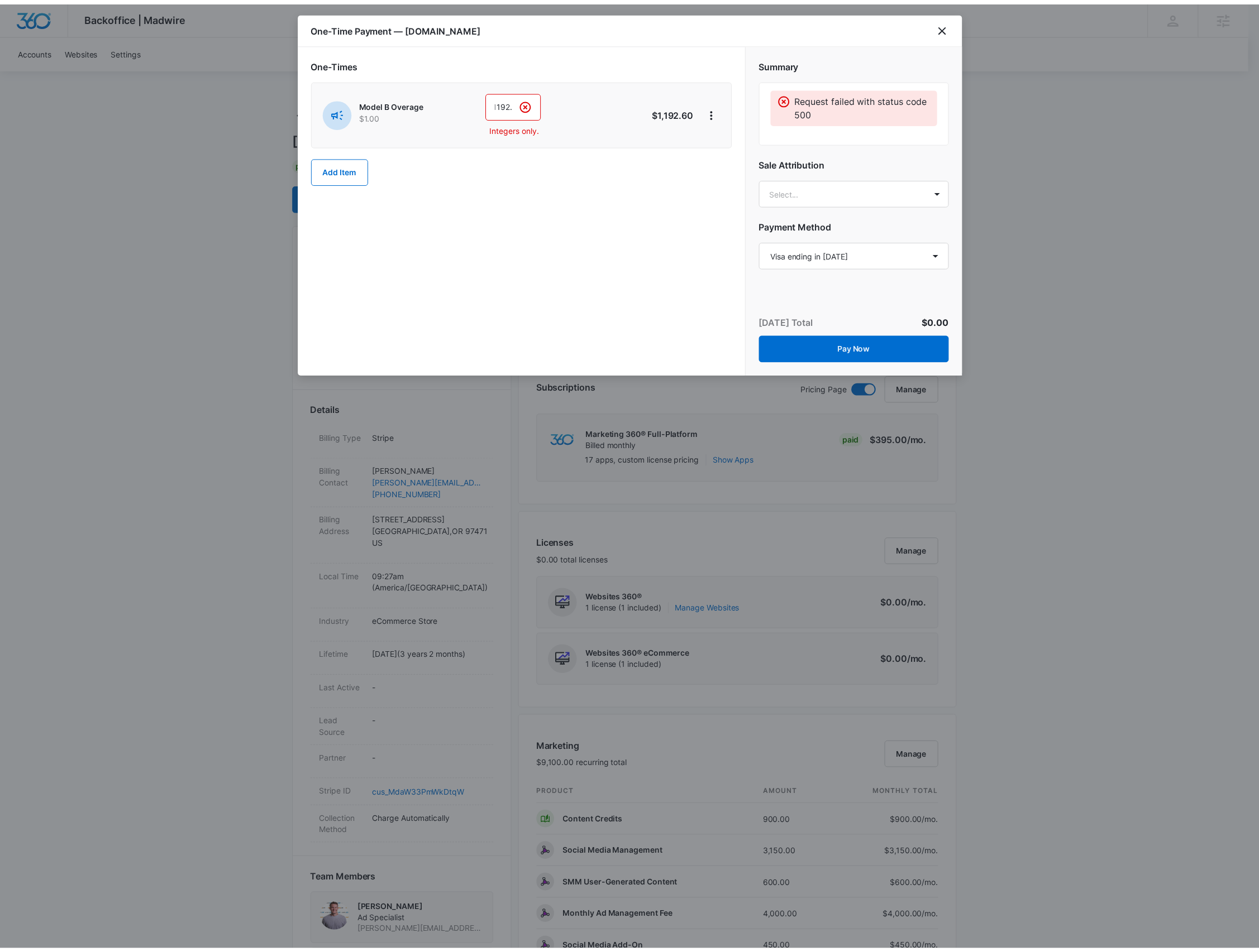
scroll to position [0, 0]
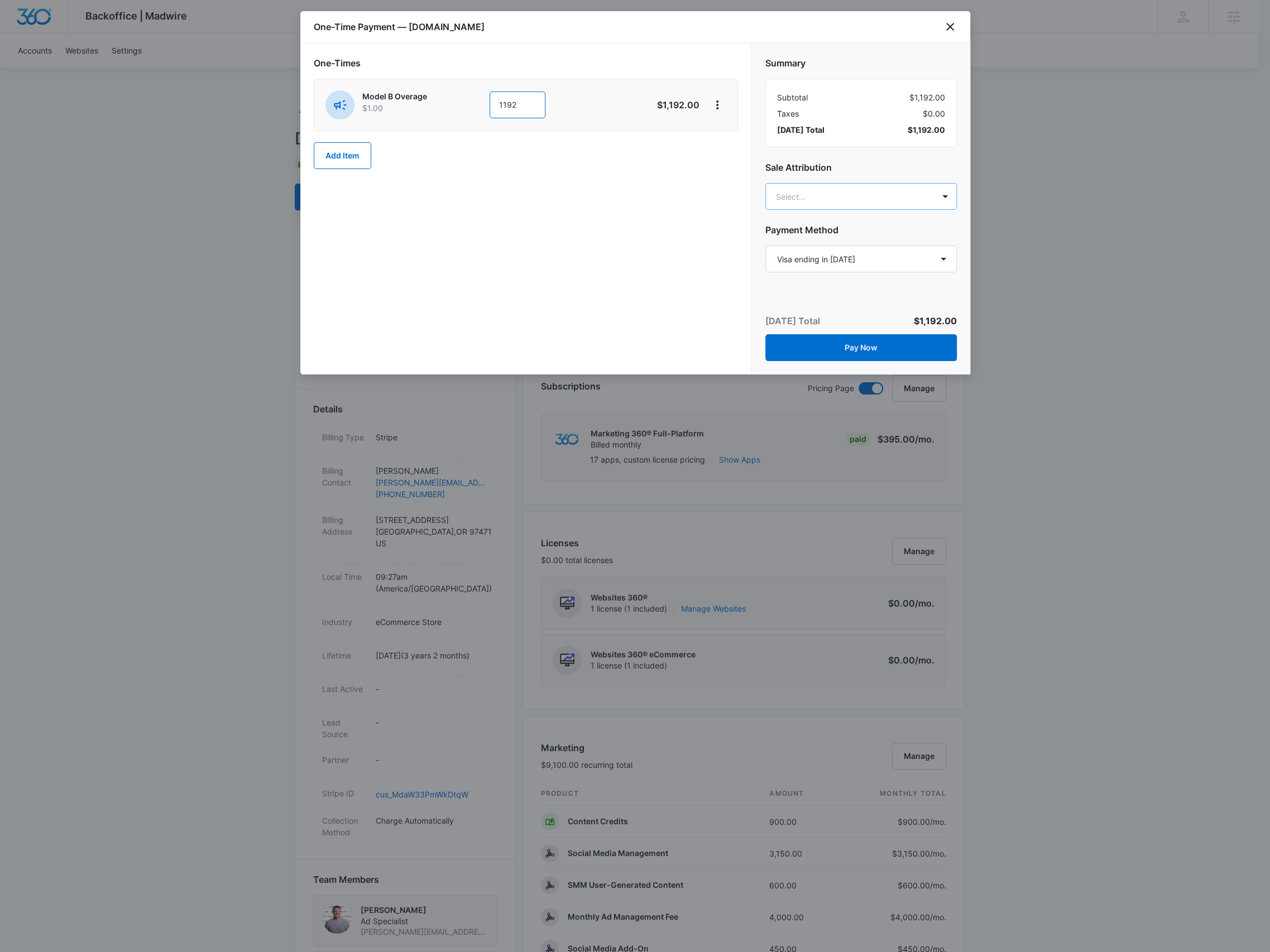
type input "1192"
click at [800, 199] on body "Backoffice | Madwire Apps Settings BR Brennan Rachman brennan.rachman@madwire.c…" at bounding box center [635, 928] width 1270 height 1858
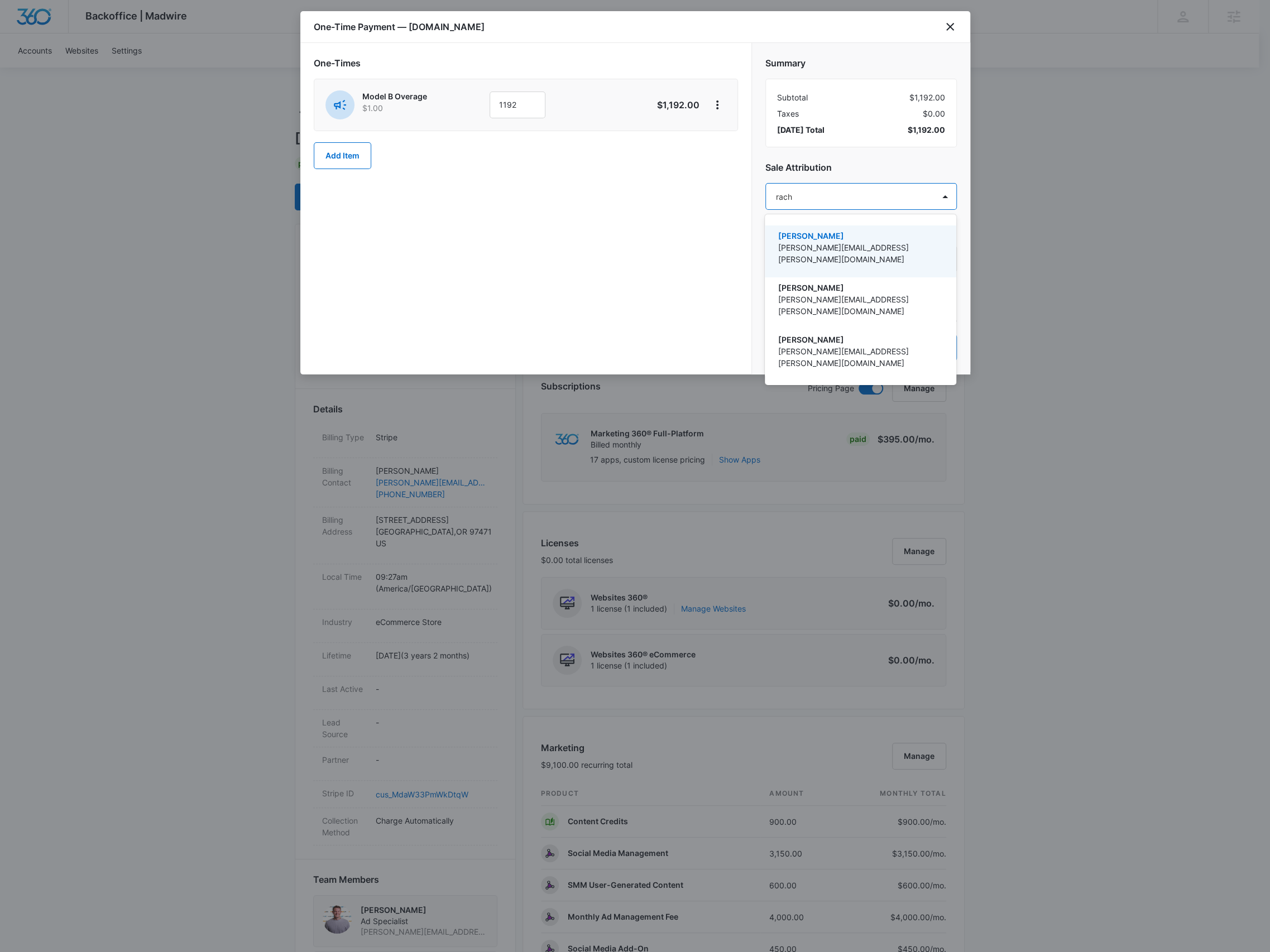
type input "rachm"
type input "tomm"
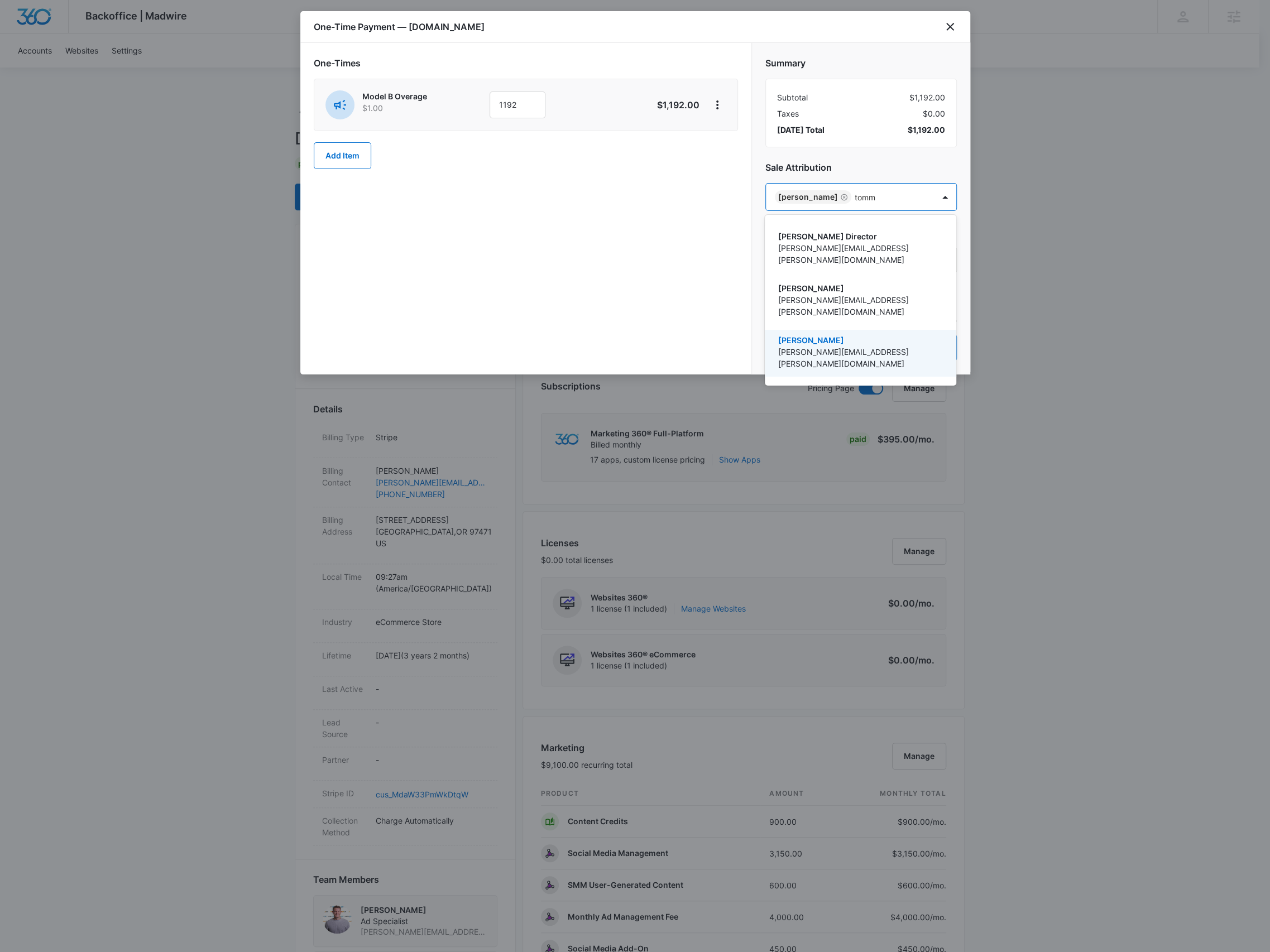
drag, startPoint x: 850, startPoint y: 313, endPoint x: 857, endPoint y: 163, distance: 150.2
click at [851, 334] on p "Tommy Nagel" at bounding box center [860, 340] width 163 height 12
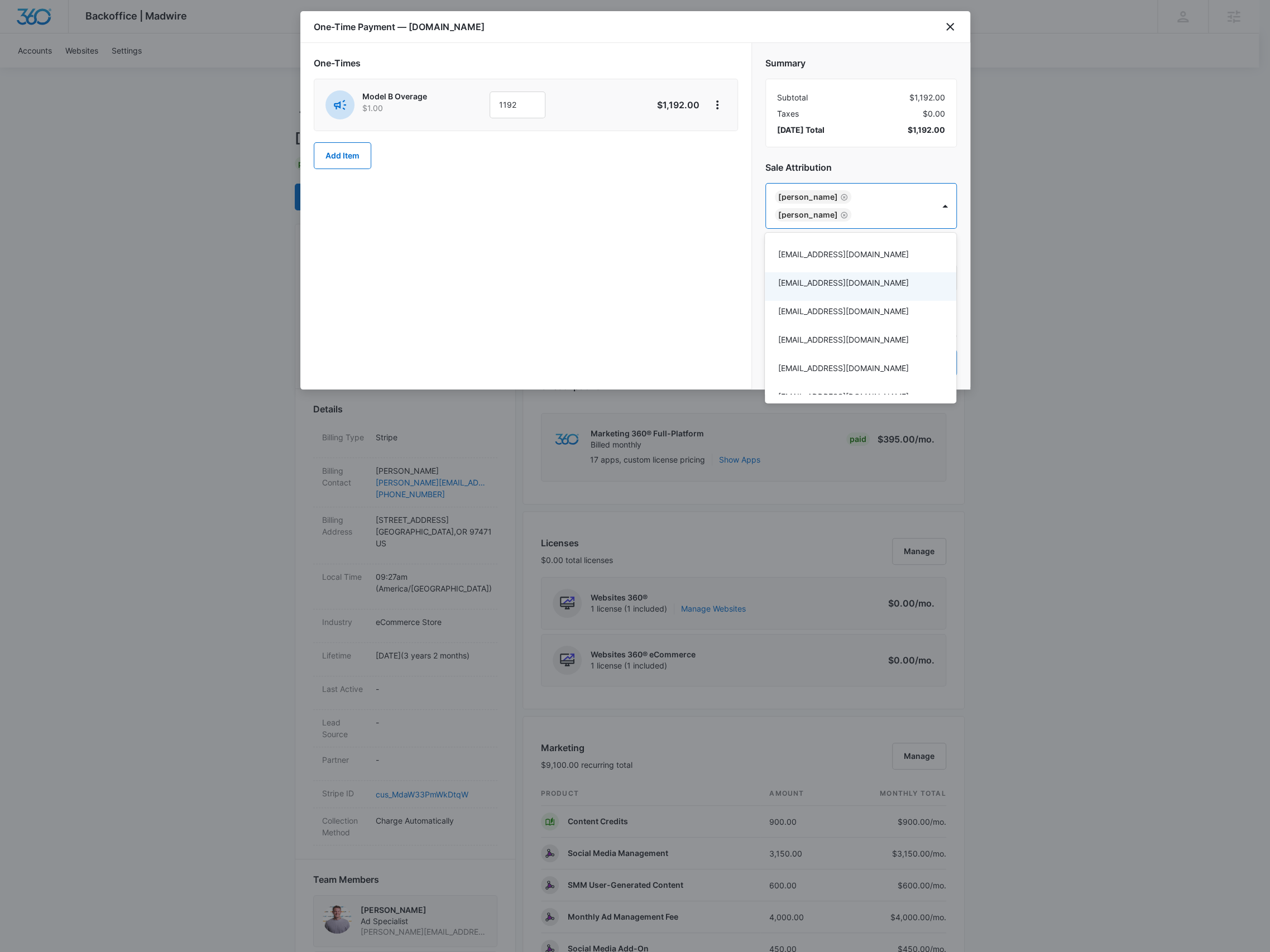
click at [883, 154] on div at bounding box center [635, 476] width 1270 height 952
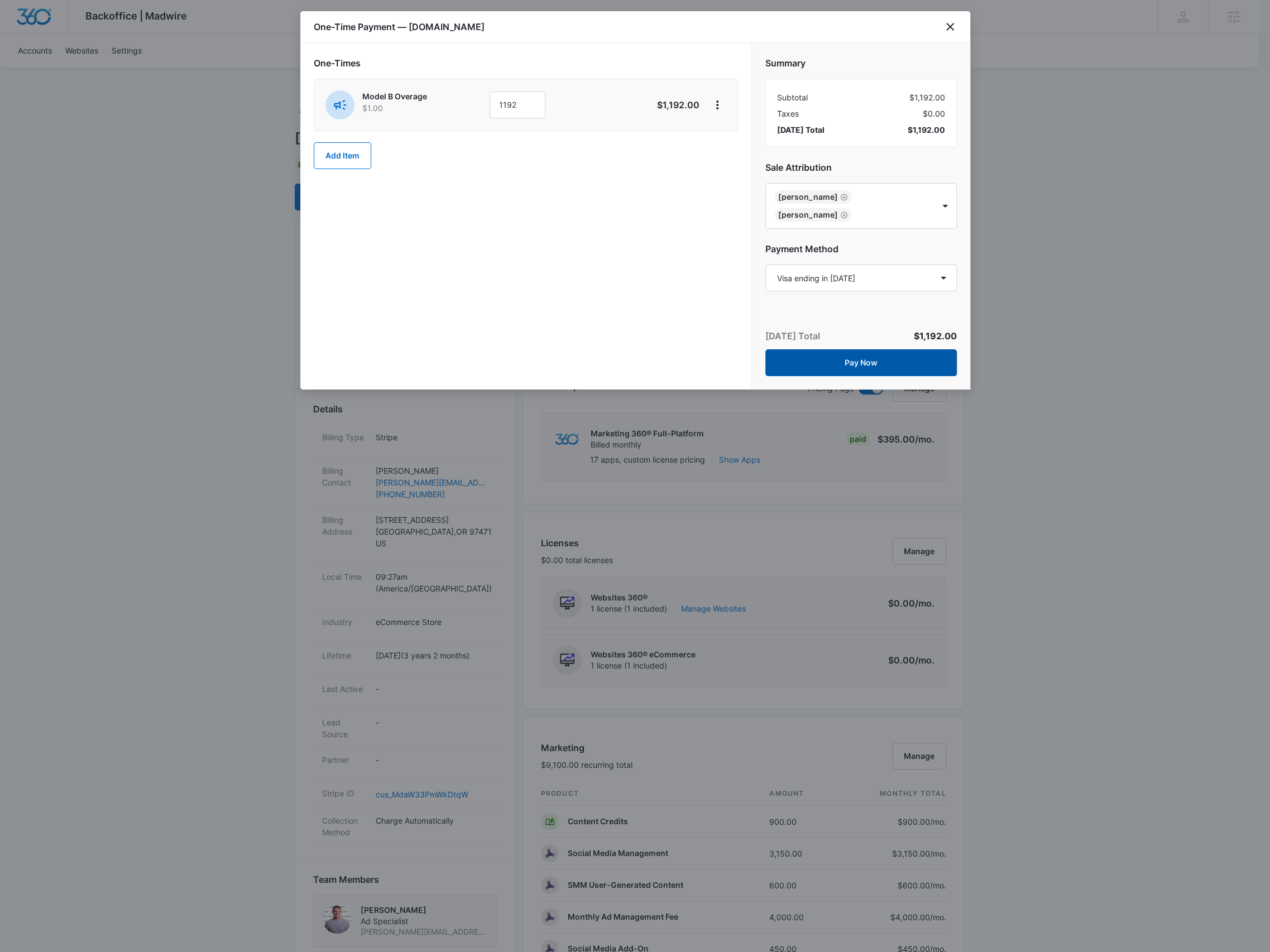
click at [879, 365] on button "Pay Now" at bounding box center [860, 362] width 191 height 26
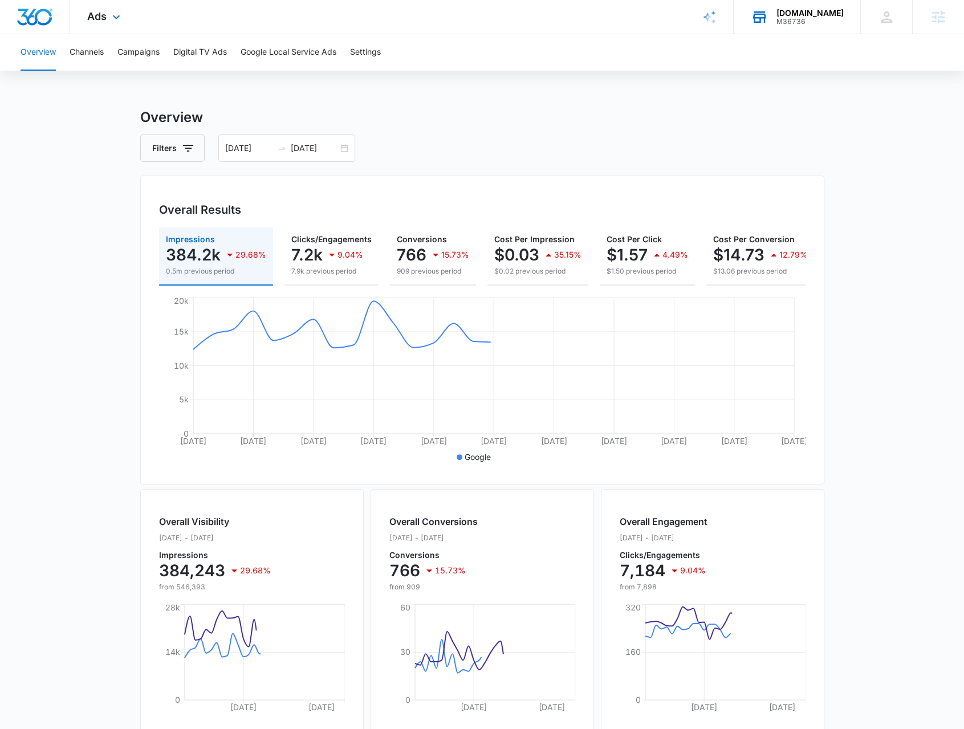
click at [812, 19] on div "M36736" at bounding box center [809, 22] width 67 height 8
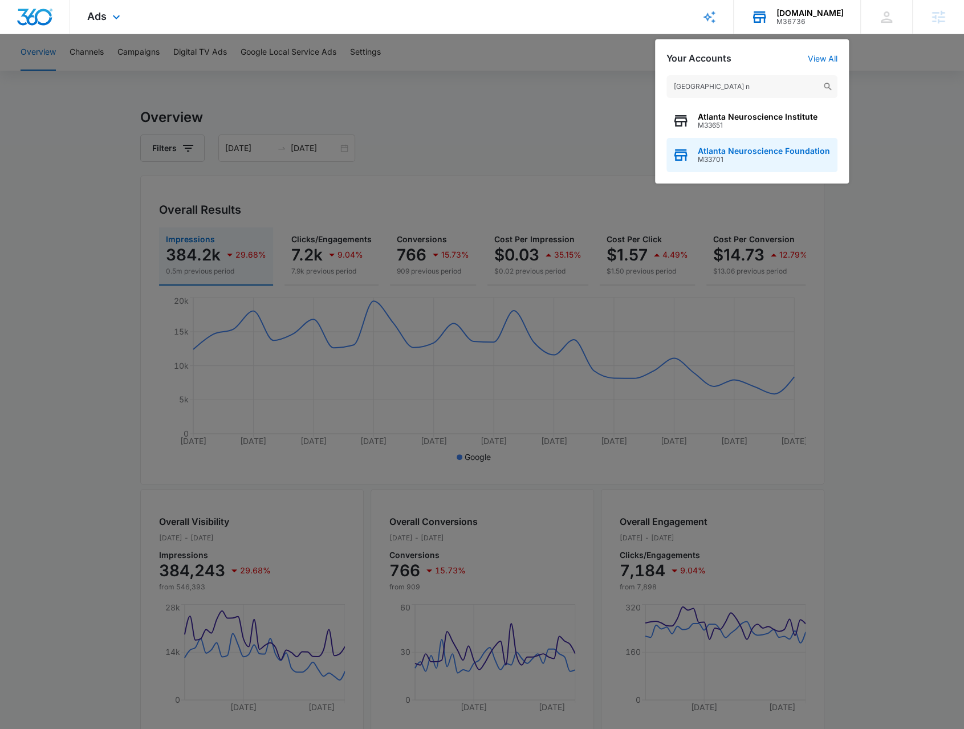
type input "[GEOGRAPHIC_DATA] n"
click at [734, 154] on span "Atlanta Neuroscience Foundation" at bounding box center [764, 150] width 132 height 9
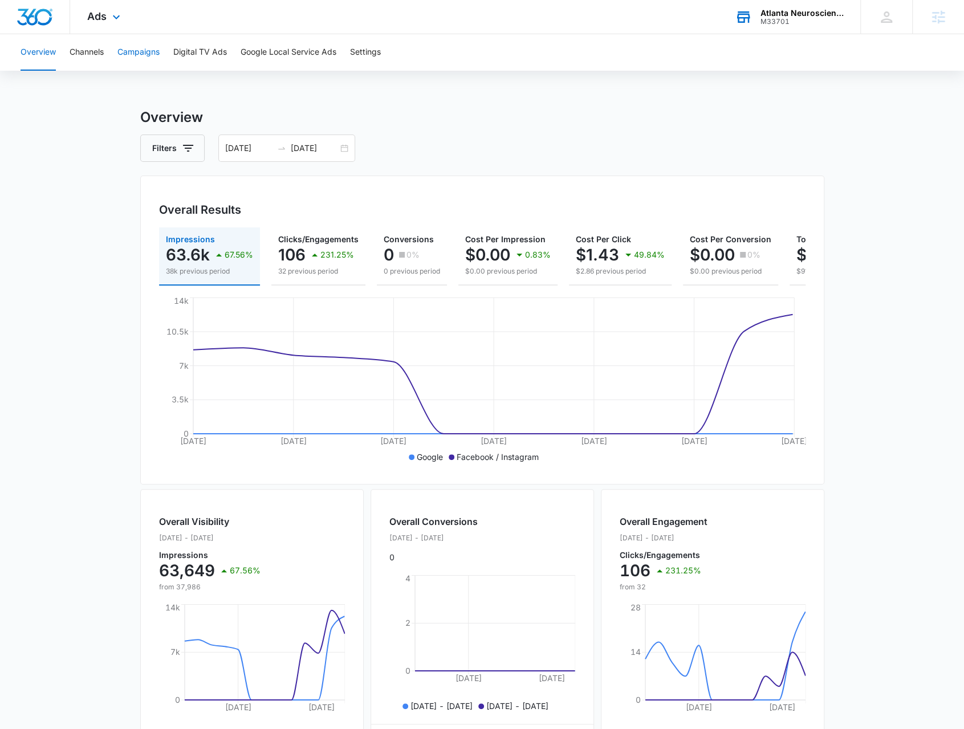
click at [130, 51] on button "Campaigns" at bounding box center [138, 52] width 42 height 36
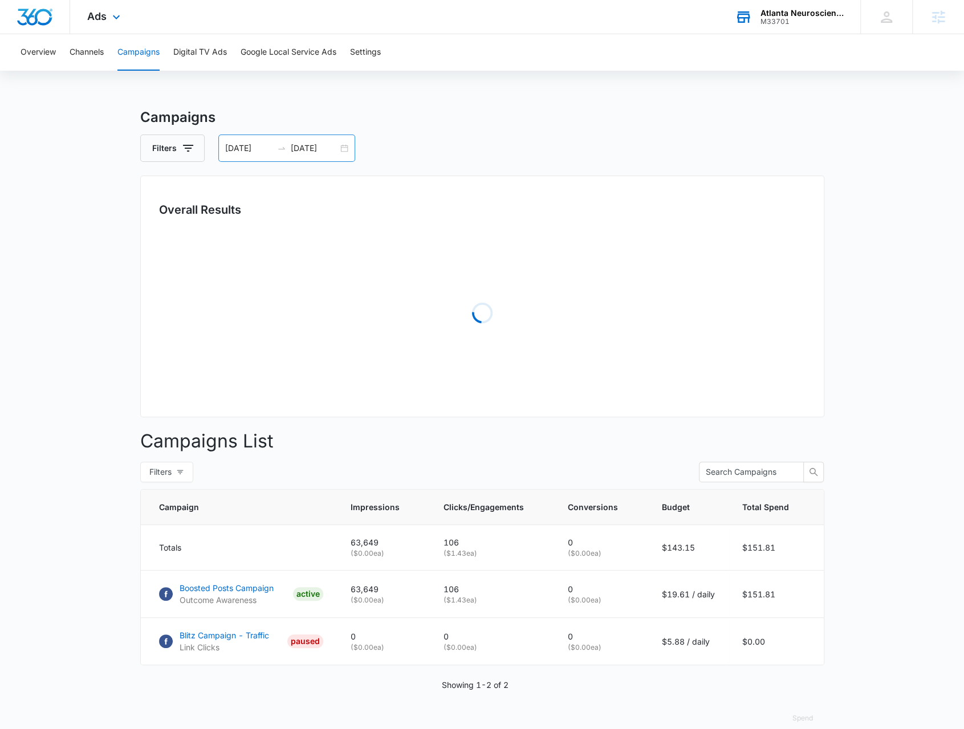
click at [349, 146] on div "[DATE] [DATE]" at bounding box center [286, 148] width 137 height 27
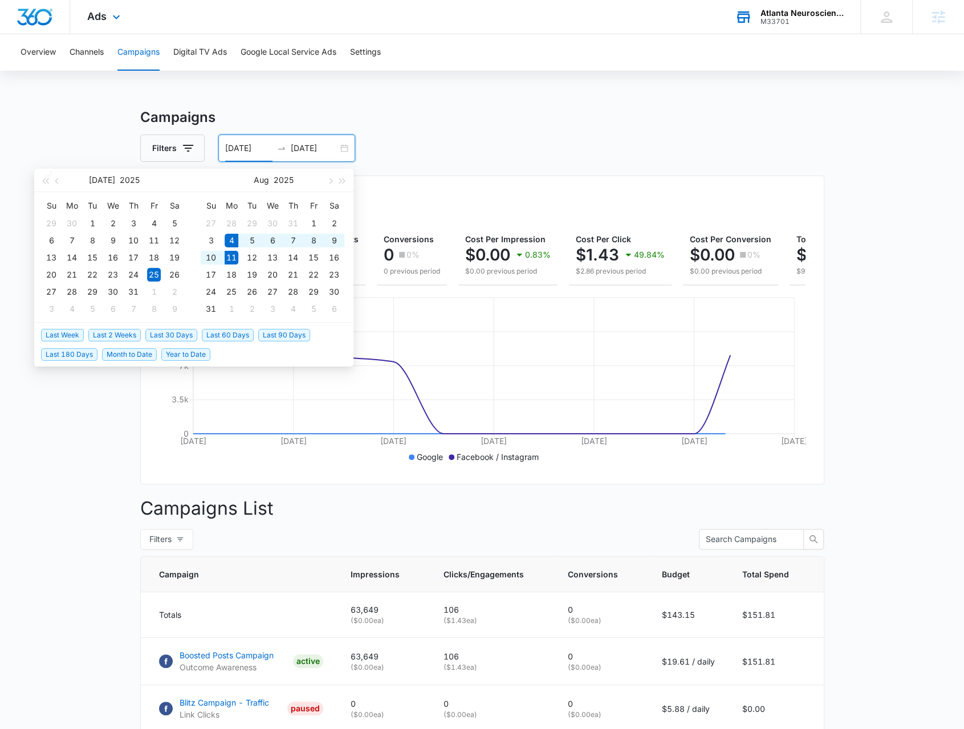
click at [67, 338] on span "Last Week" at bounding box center [62, 335] width 43 height 13
type input "[DATE]"
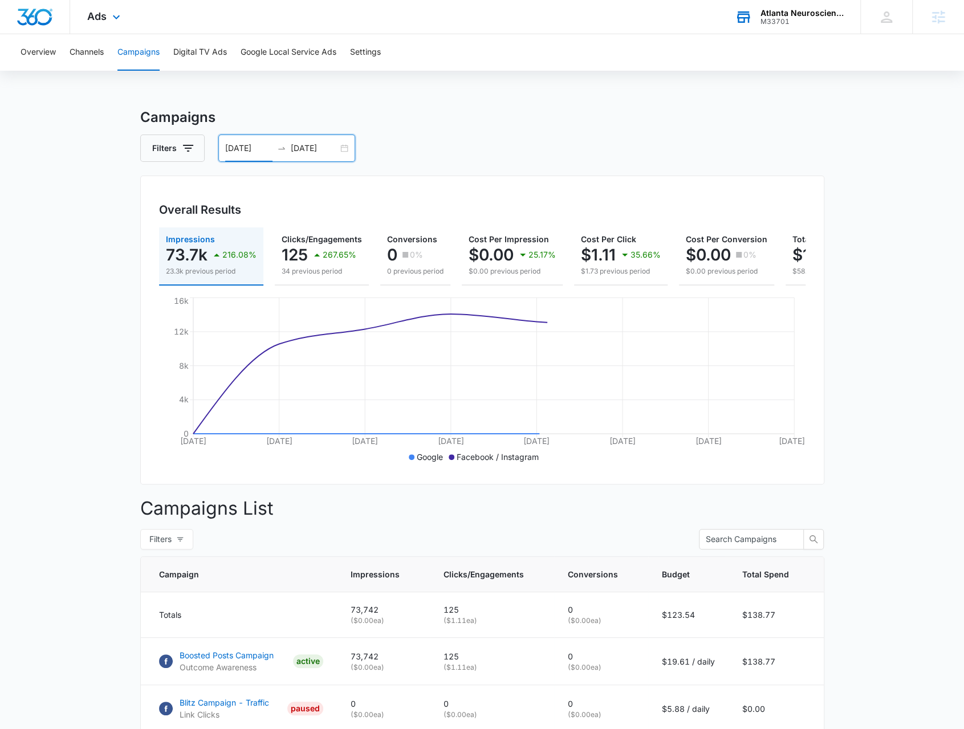
scroll to position [91, 0]
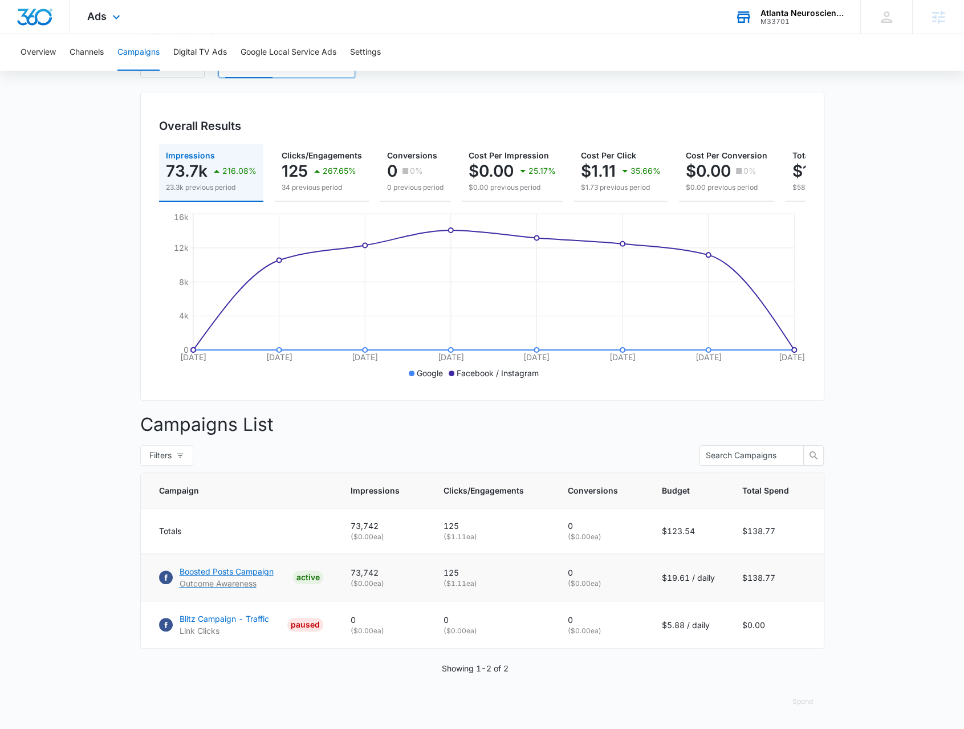
click at [229, 582] on p "Outcome Awareness" at bounding box center [227, 583] width 94 height 12
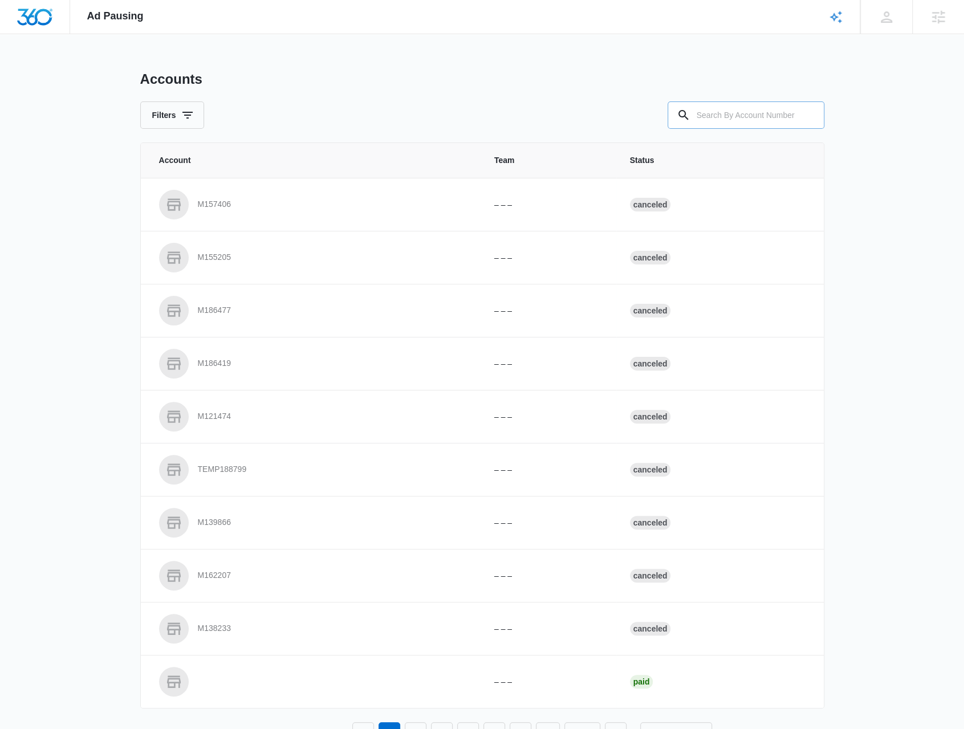
click at [702, 115] on input "text" at bounding box center [745, 114] width 157 height 27
type input "[PERSON_NAME] pest"
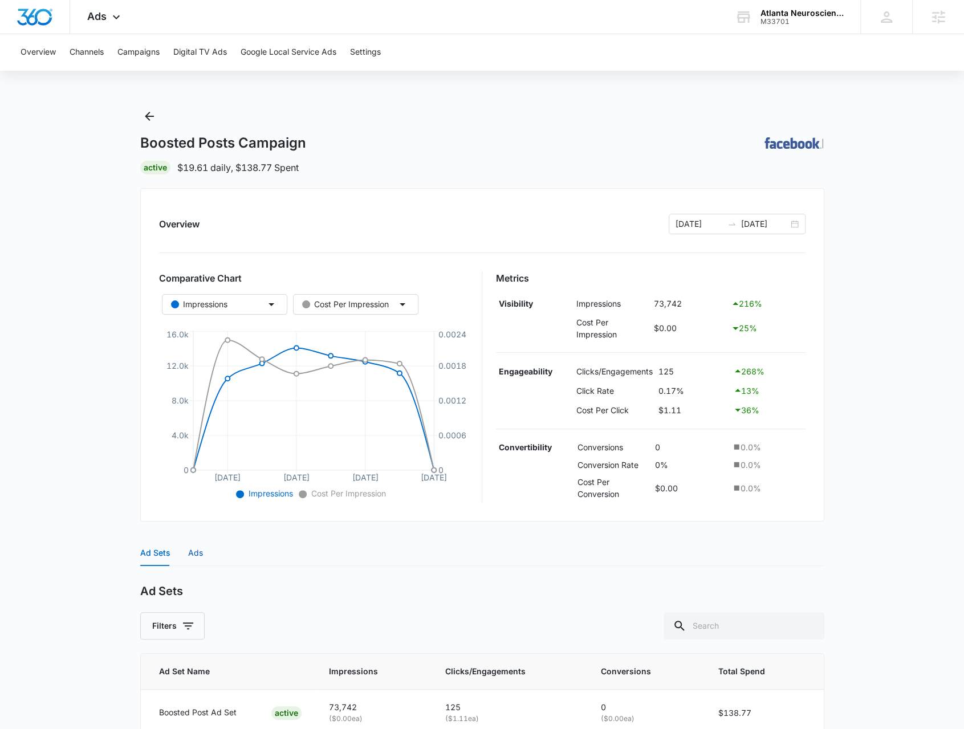
click at [196, 553] on div "Ads" at bounding box center [195, 553] width 15 height 13
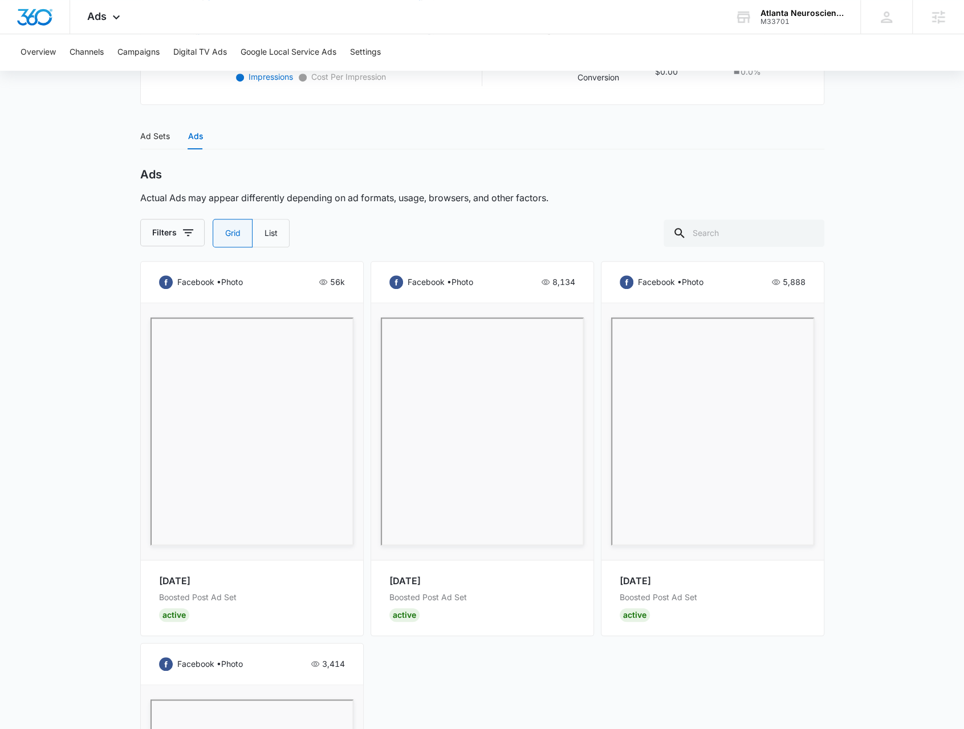
scroll to position [702, 0]
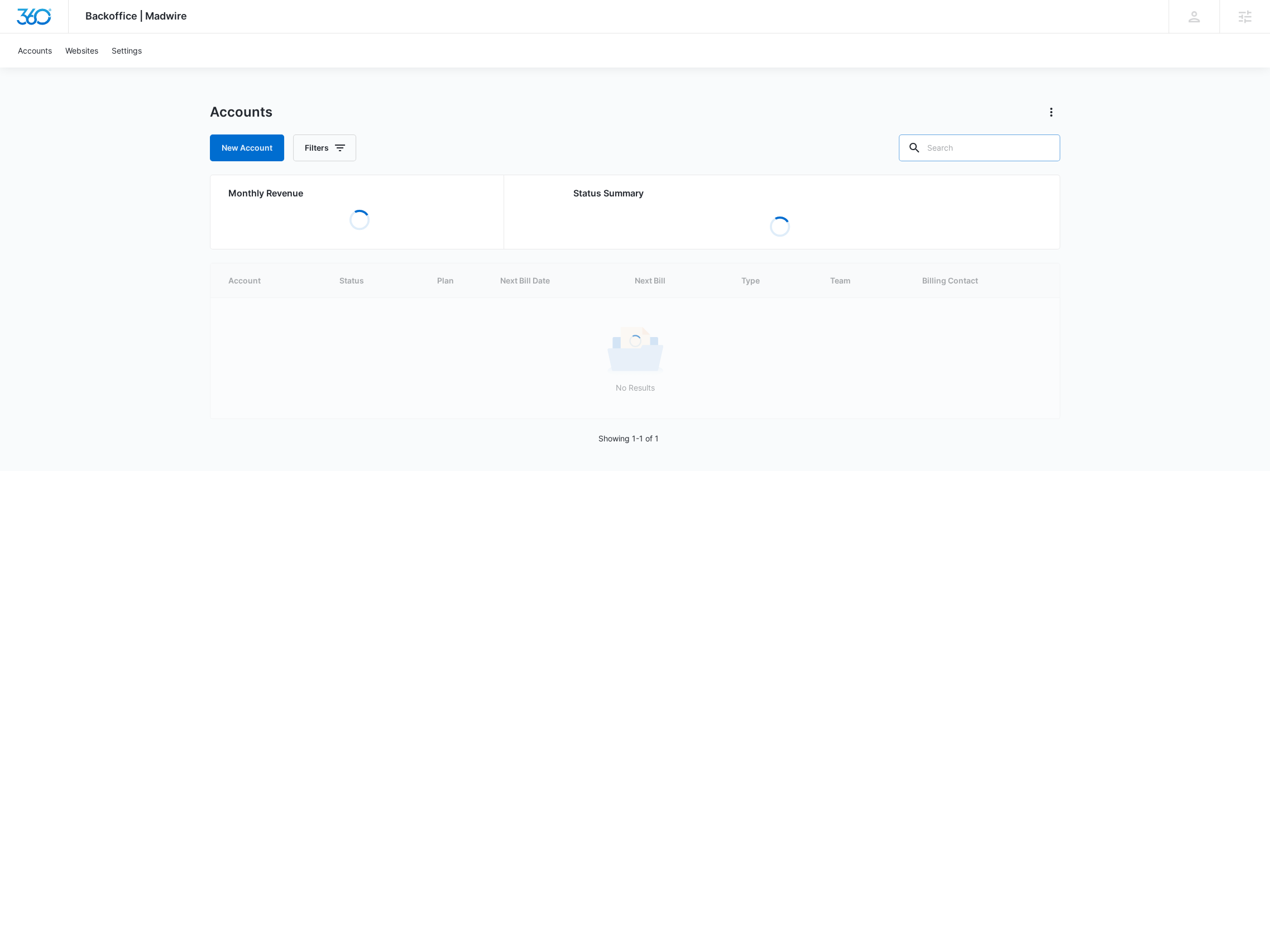
click at [976, 145] on input "text" at bounding box center [979, 147] width 162 height 26
paste input "M66879"
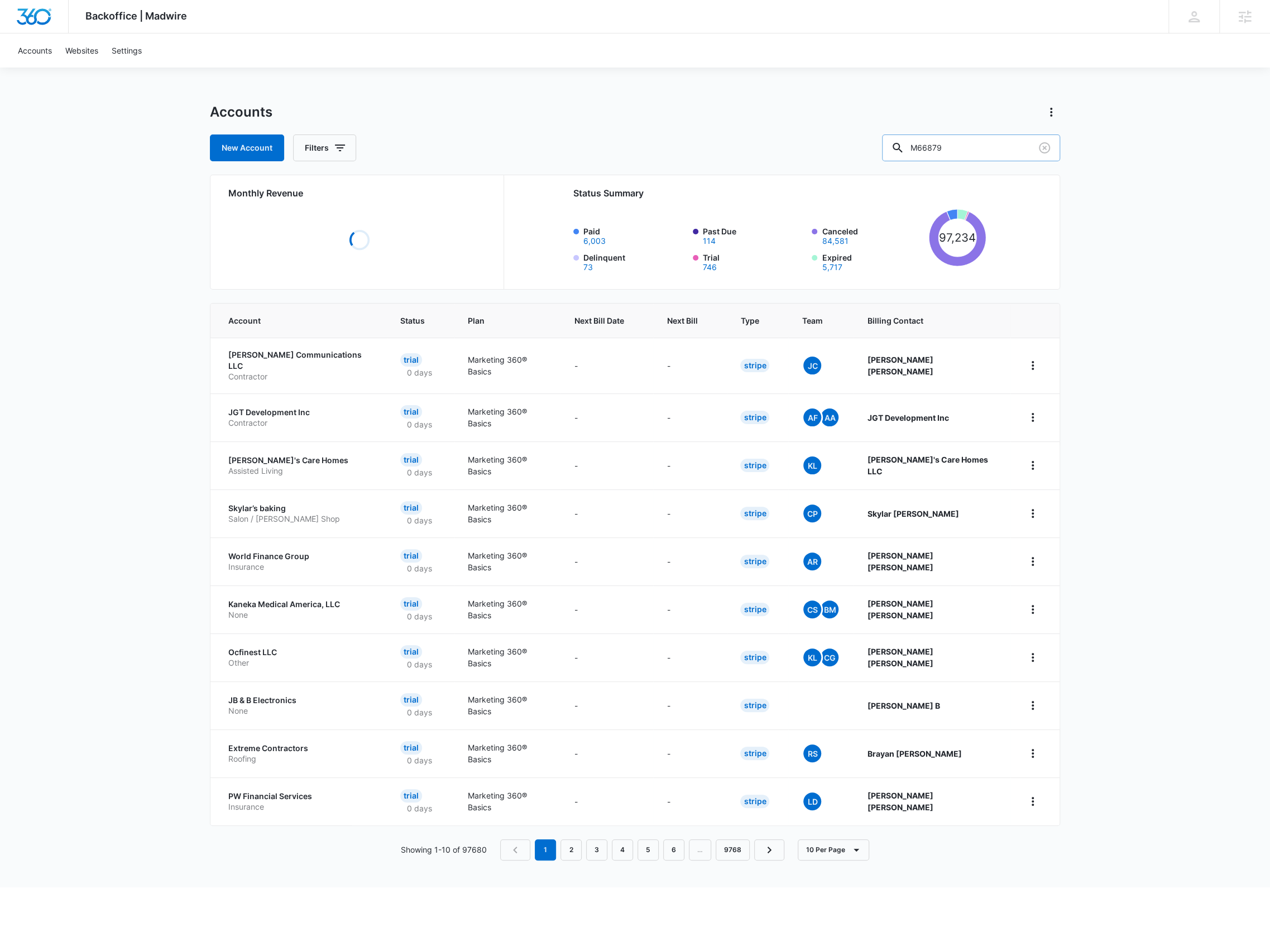
type input "M66879"
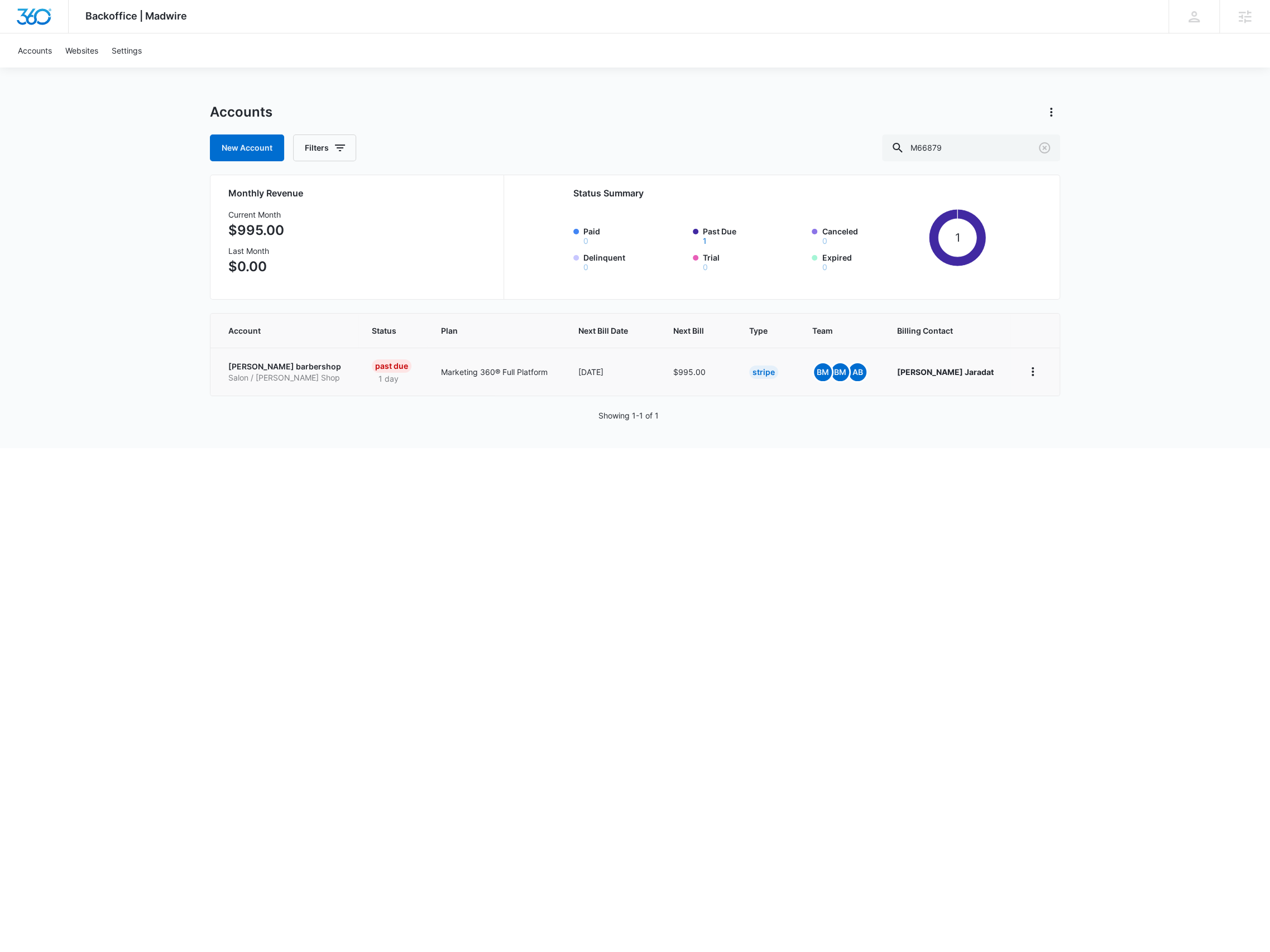
click at [297, 377] on p "Salon / [PERSON_NAME] Shop" at bounding box center [286, 377] width 117 height 11
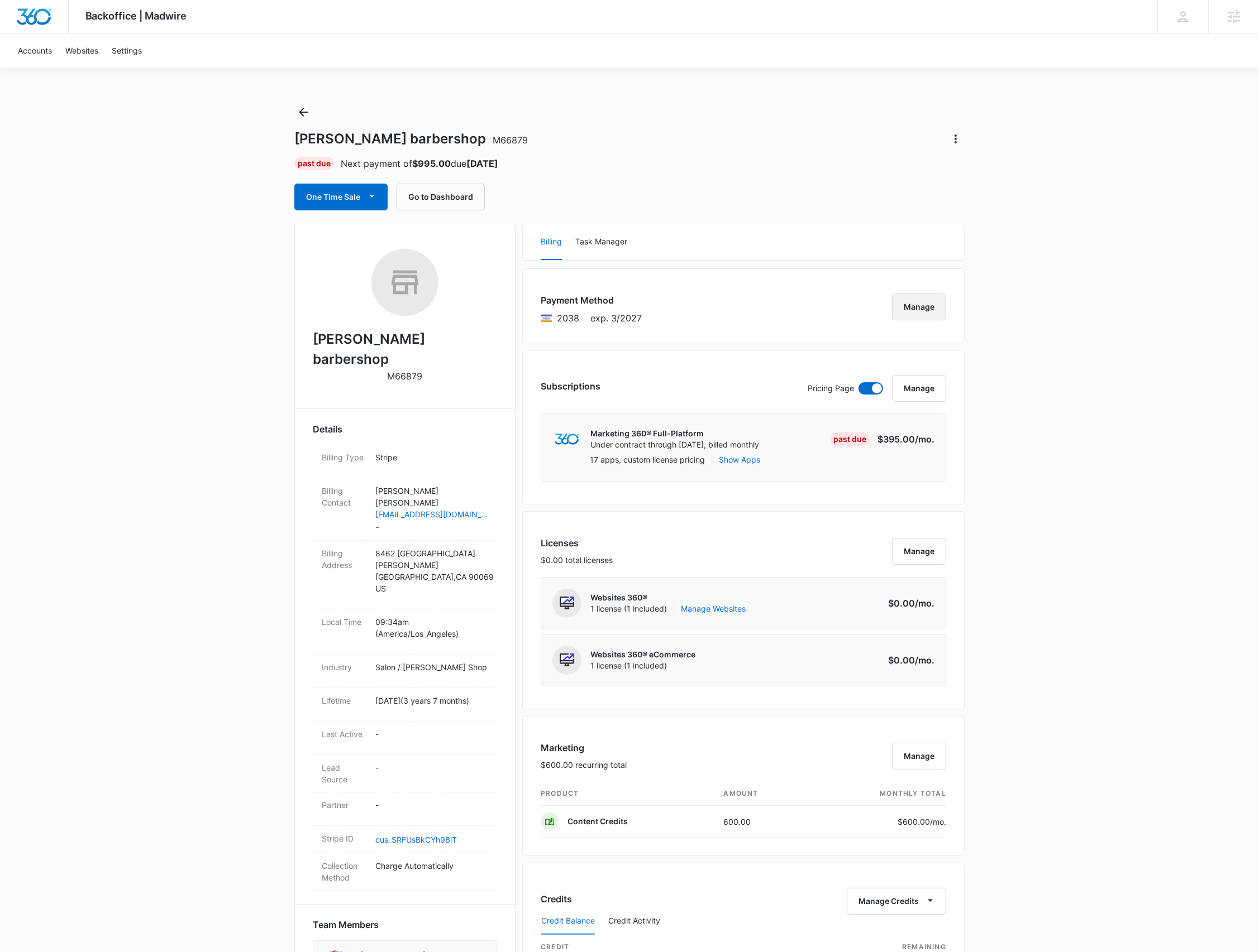
click at [907, 301] on button "Manage" at bounding box center [918, 307] width 54 height 26
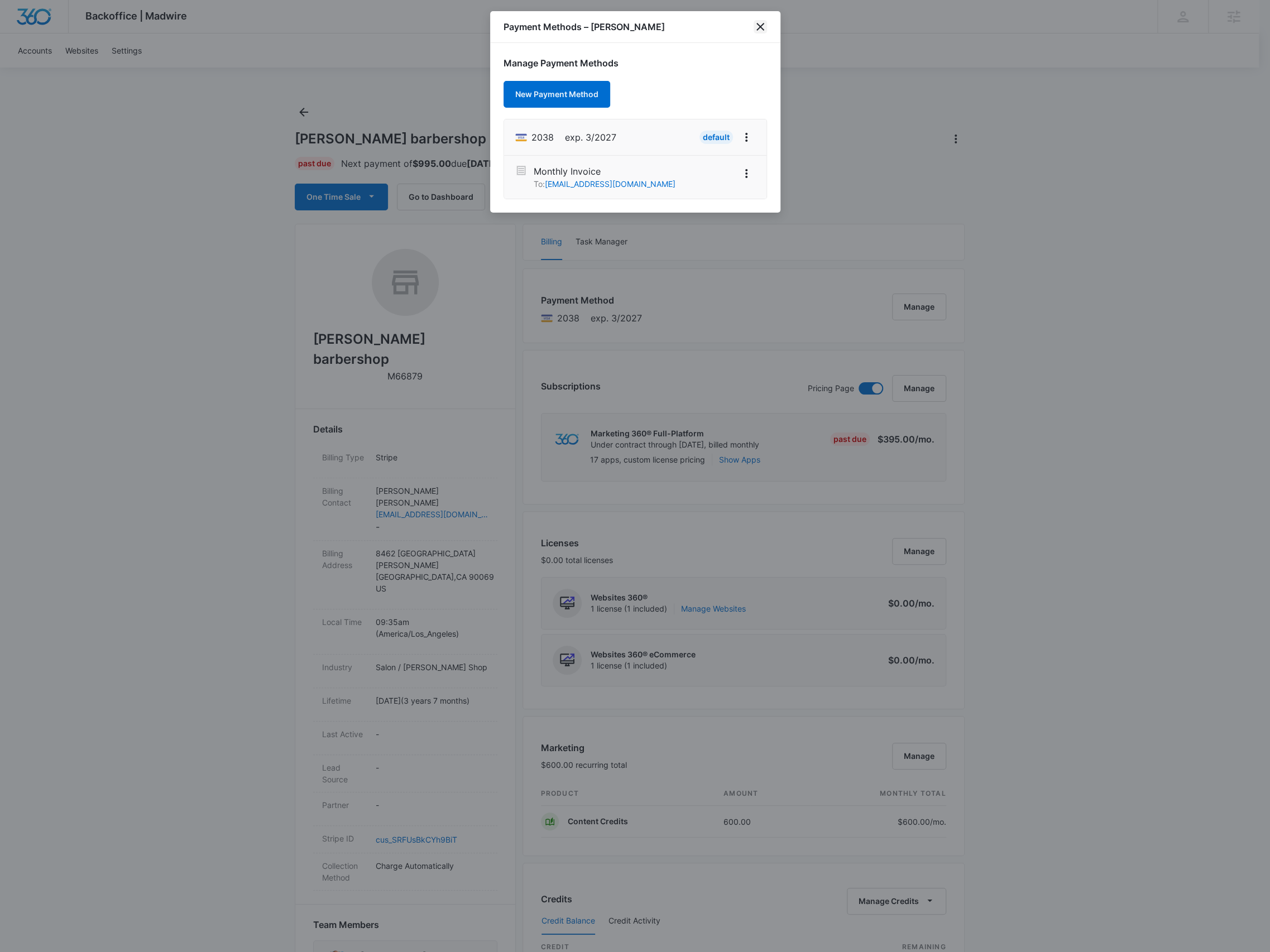
click at [764, 27] on icon "close" at bounding box center [760, 27] width 14 height 14
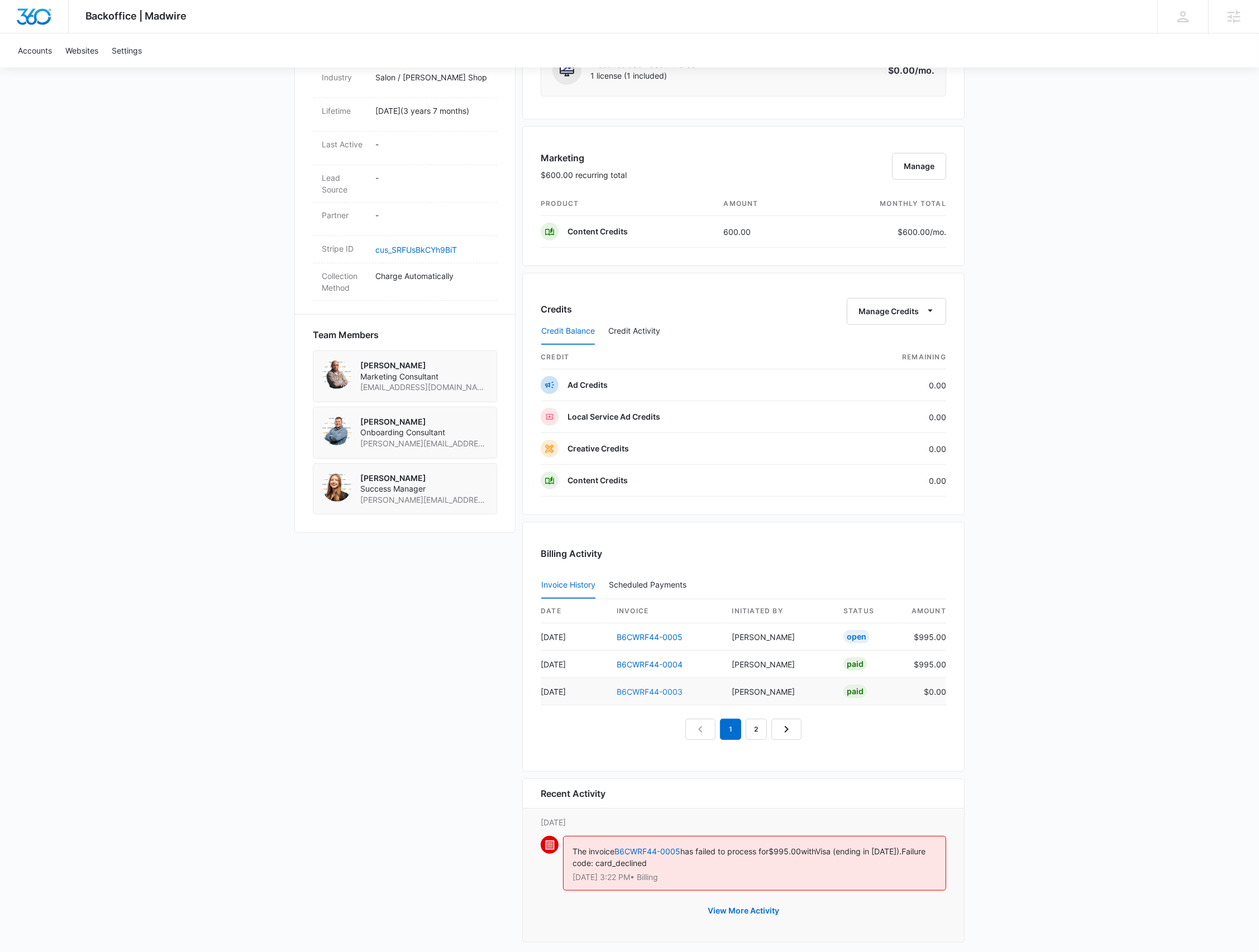
scroll to position [595, 0]
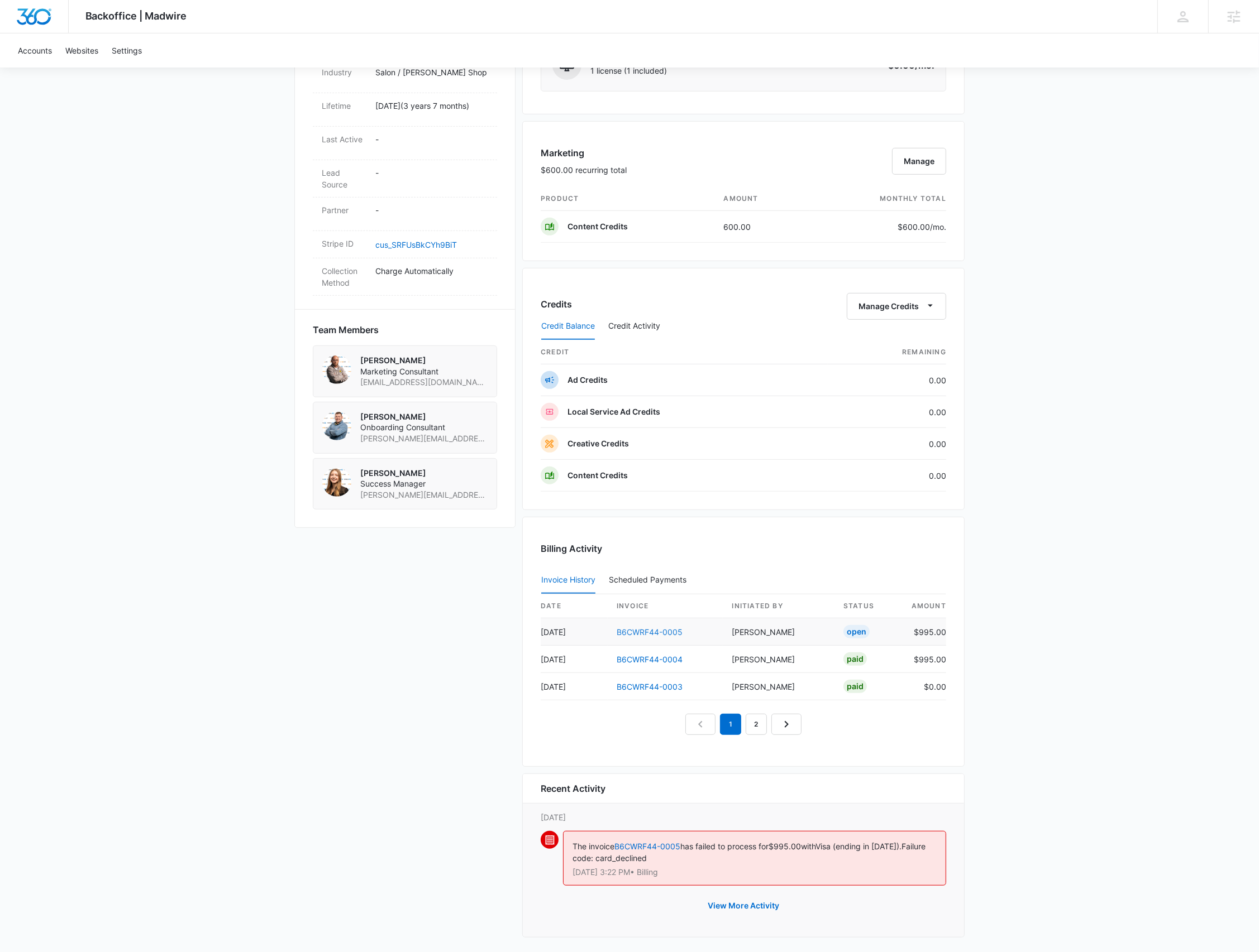
click at [637, 633] on link "B6CWRF44-0005" at bounding box center [649, 633] width 66 height 10
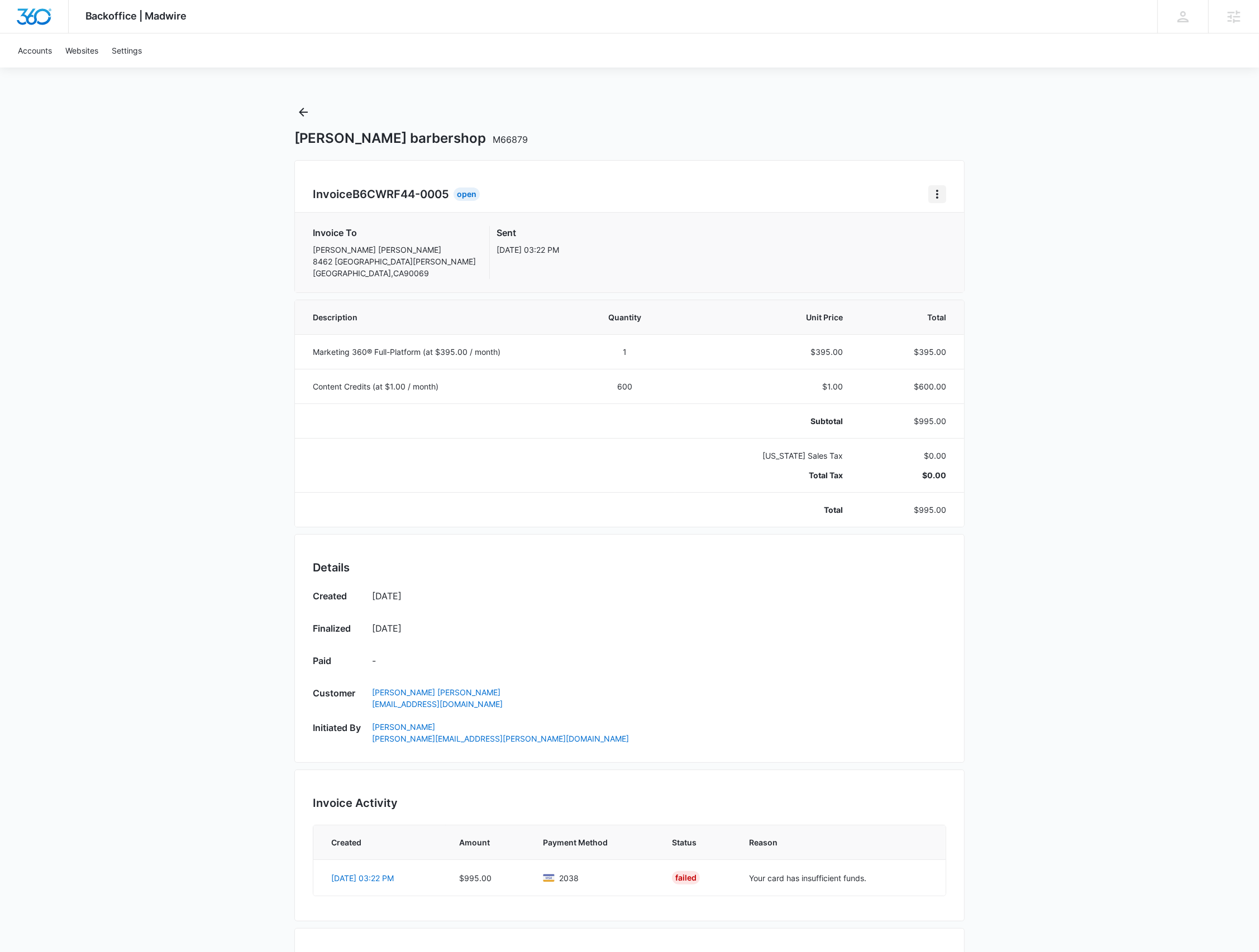
click at [939, 194] on icon "Home" at bounding box center [938, 195] width 14 height 14
click at [956, 246] on div "Retry Payment" at bounding box center [975, 242] width 65 height 8
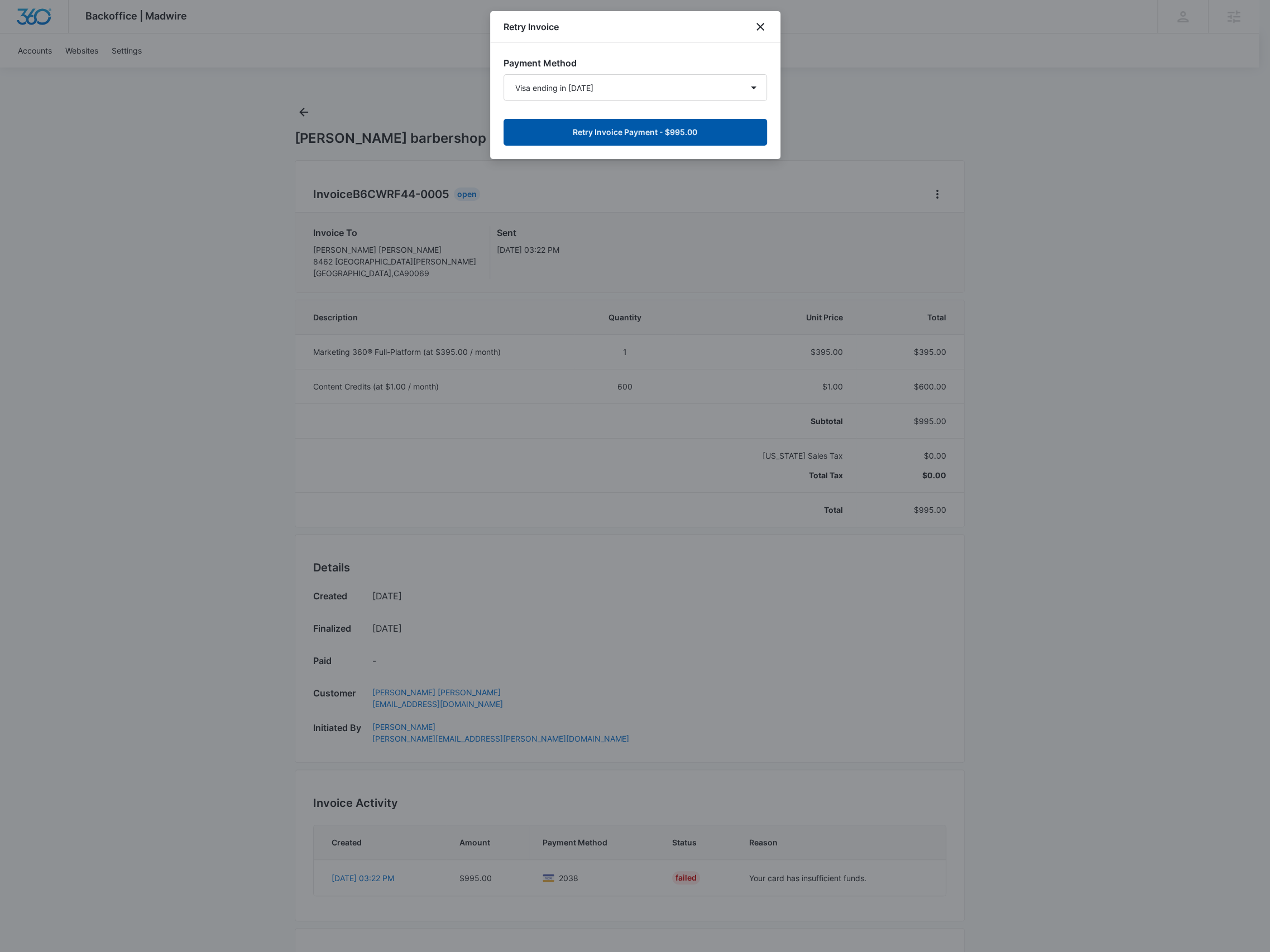
click at [595, 123] on button "Retry Invoice Payment - $995.00" at bounding box center [635, 131] width 263 height 26
